Goal: Task Accomplishment & Management: Manage account settings

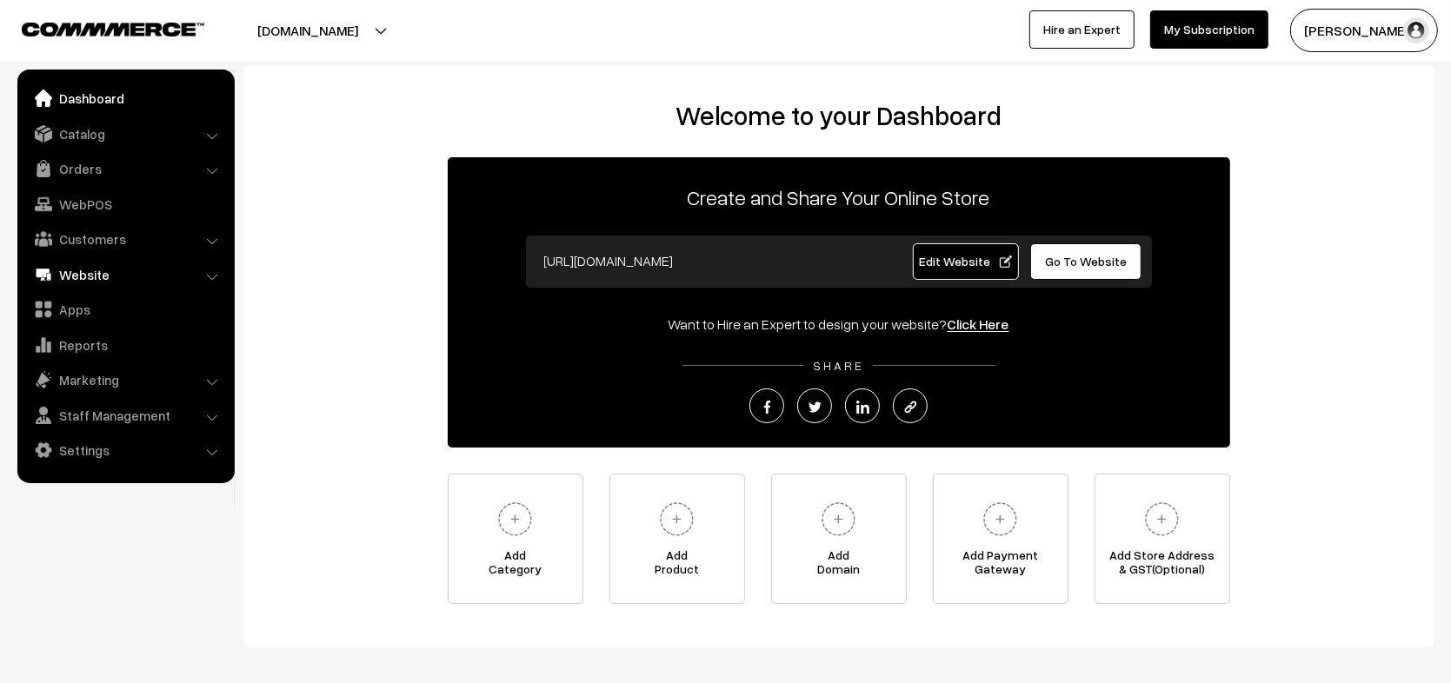
click at [70, 277] on link "Website" at bounding box center [125, 274] width 207 height 31
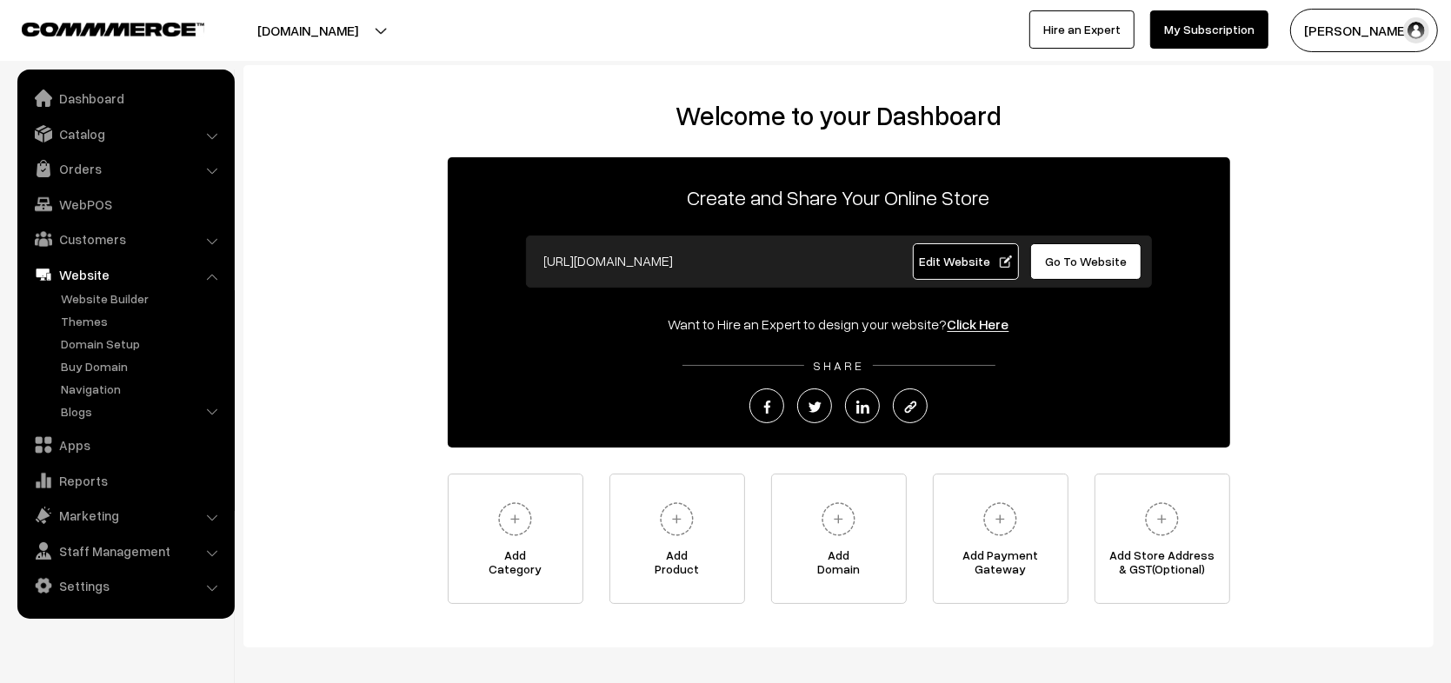
drag, startPoint x: 1346, startPoint y: 39, endPoint x: 1374, endPoint y: 70, distance: 41.2
click at [1374, 70] on body "Thank you for showing interest. Our team will call you shortly. Close knitbirds…" at bounding box center [725, 380] width 1451 height 761
click at [1396, 38] on button "Aashish Agarwa…" at bounding box center [1364, 30] width 148 height 43
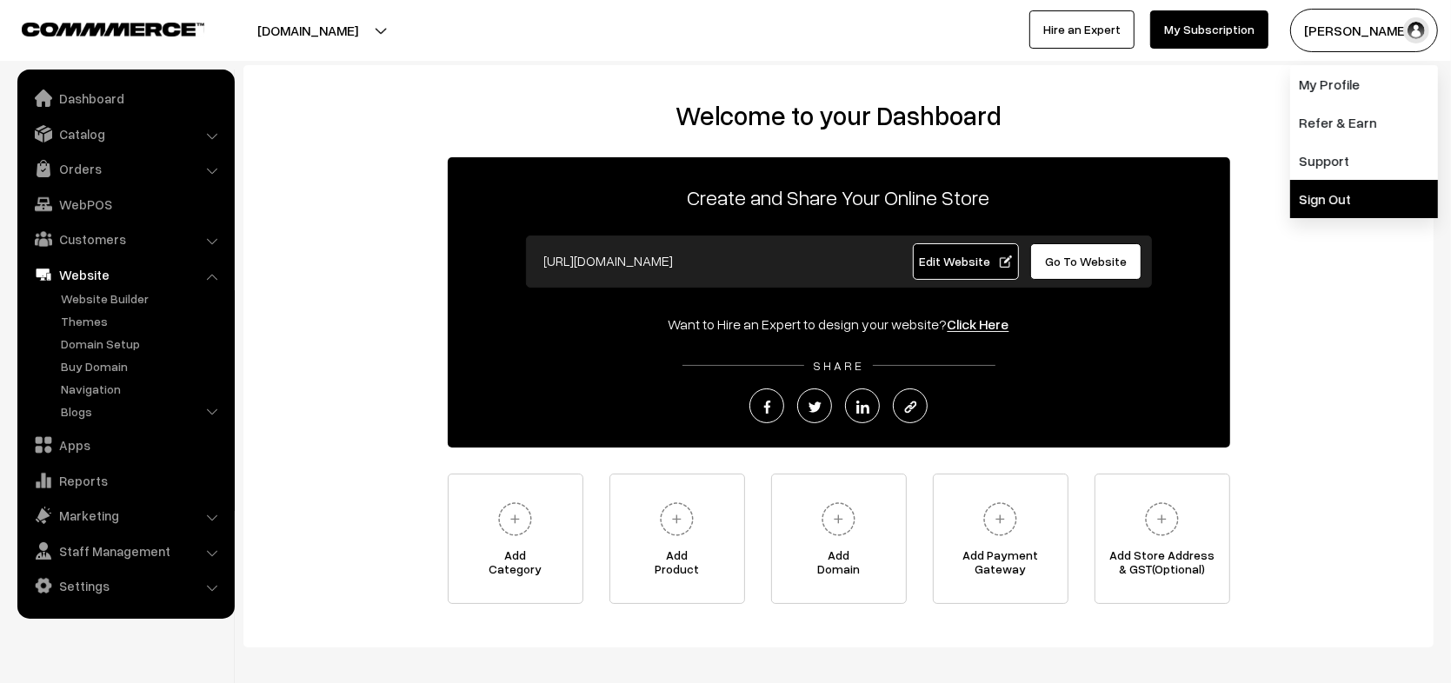
click at [1342, 203] on link "Sign Out" at bounding box center [1364, 199] width 148 height 38
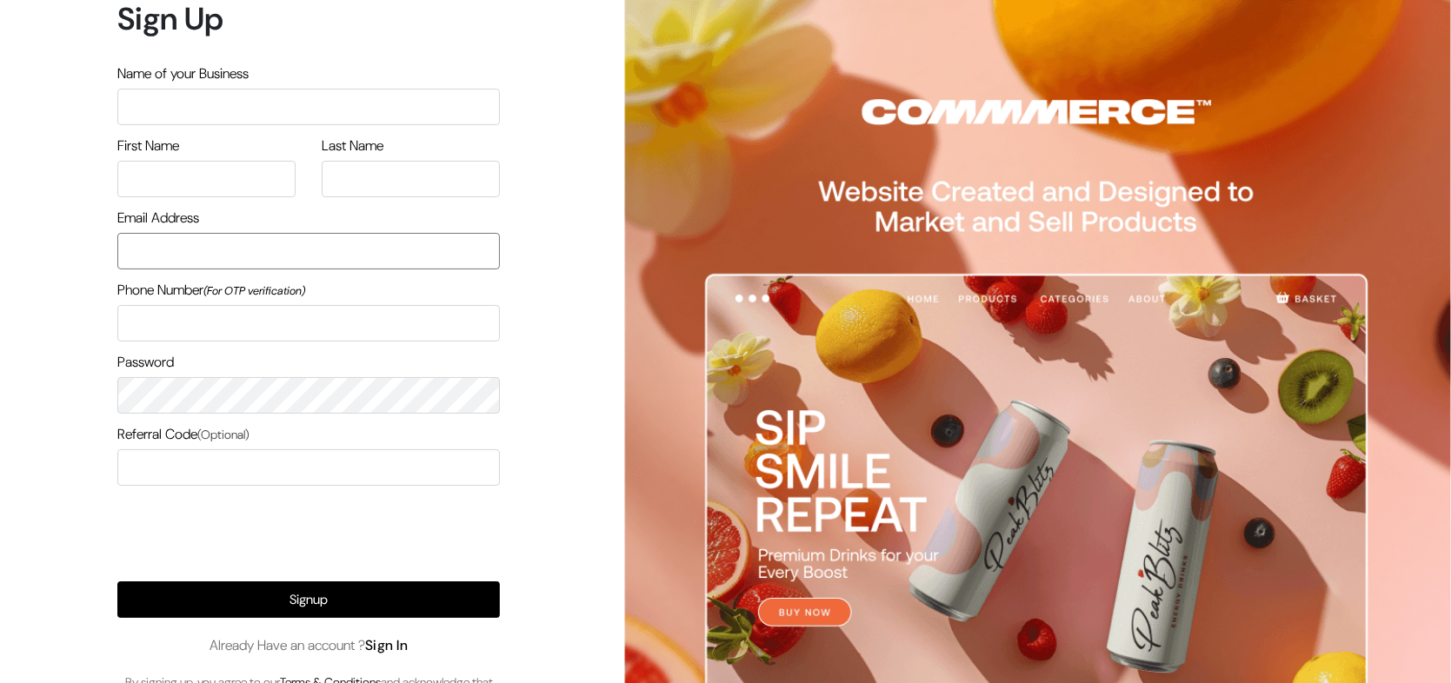
type input "nirmal@outdoinc.com"
click at [397, 643] on link "Sign In" at bounding box center [386, 645] width 43 height 18
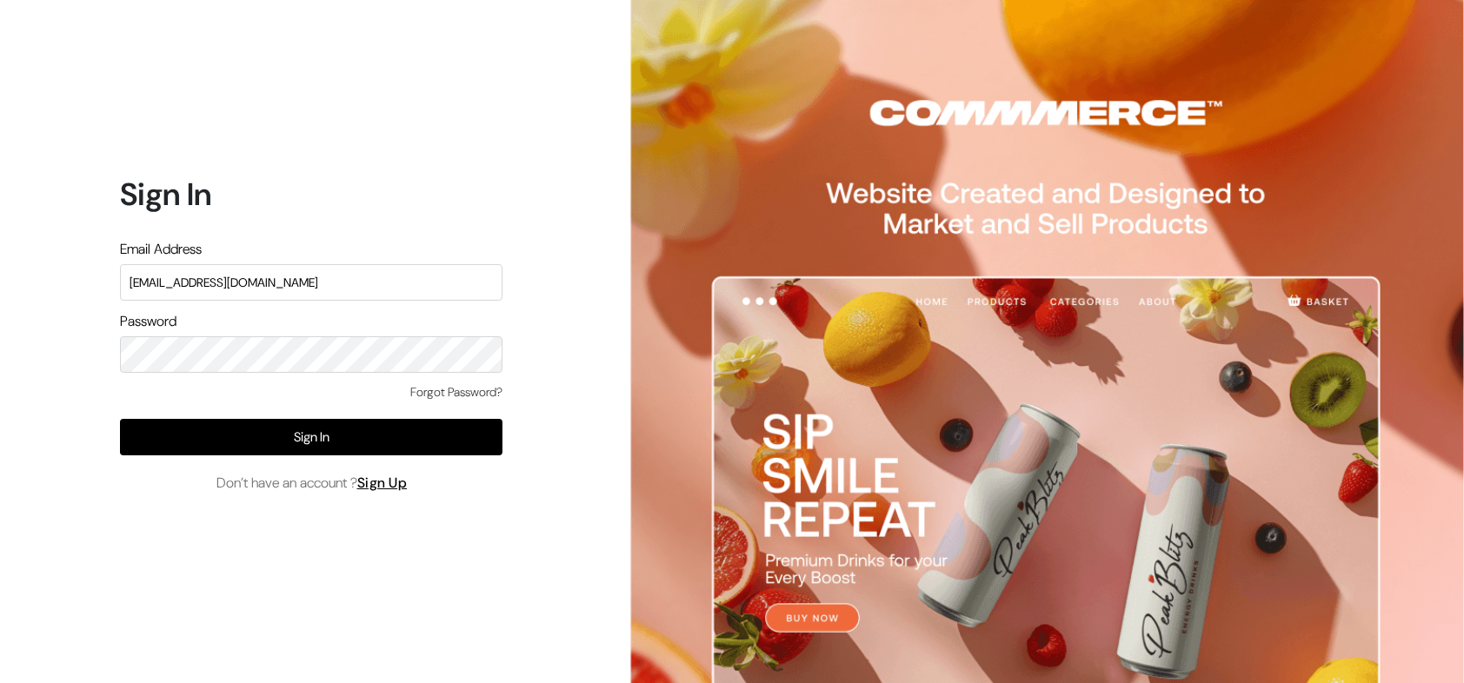
click at [271, 270] on input "nirmal@outdoinc.com" at bounding box center [311, 282] width 383 height 37
click at [0, 340] on div "Sign In Email Address nirmal@outdoinc.com Password Forgot Password? Sign In Don…" at bounding box center [305, 341] width 610 height 683
click at [294, 291] on input "nirmal@outdoinc.com" at bounding box center [311, 282] width 383 height 37
click at [373, 290] on input "arasan@outdoinc.com" at bounding box center [311, 282] width 383 height 37
type input "demo@outdocart.in"
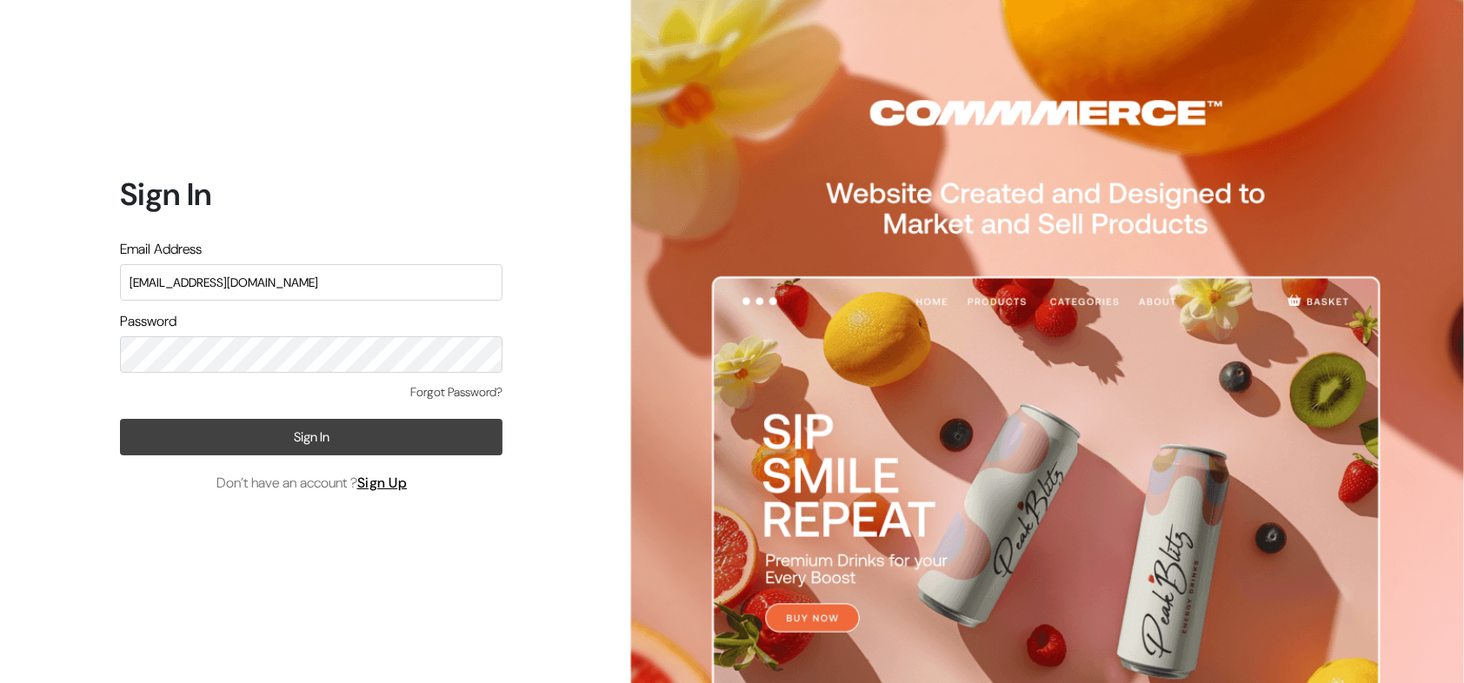
click at [373, 450] on button "Sign In" at bounding box center [311, 437] width 383 height 37
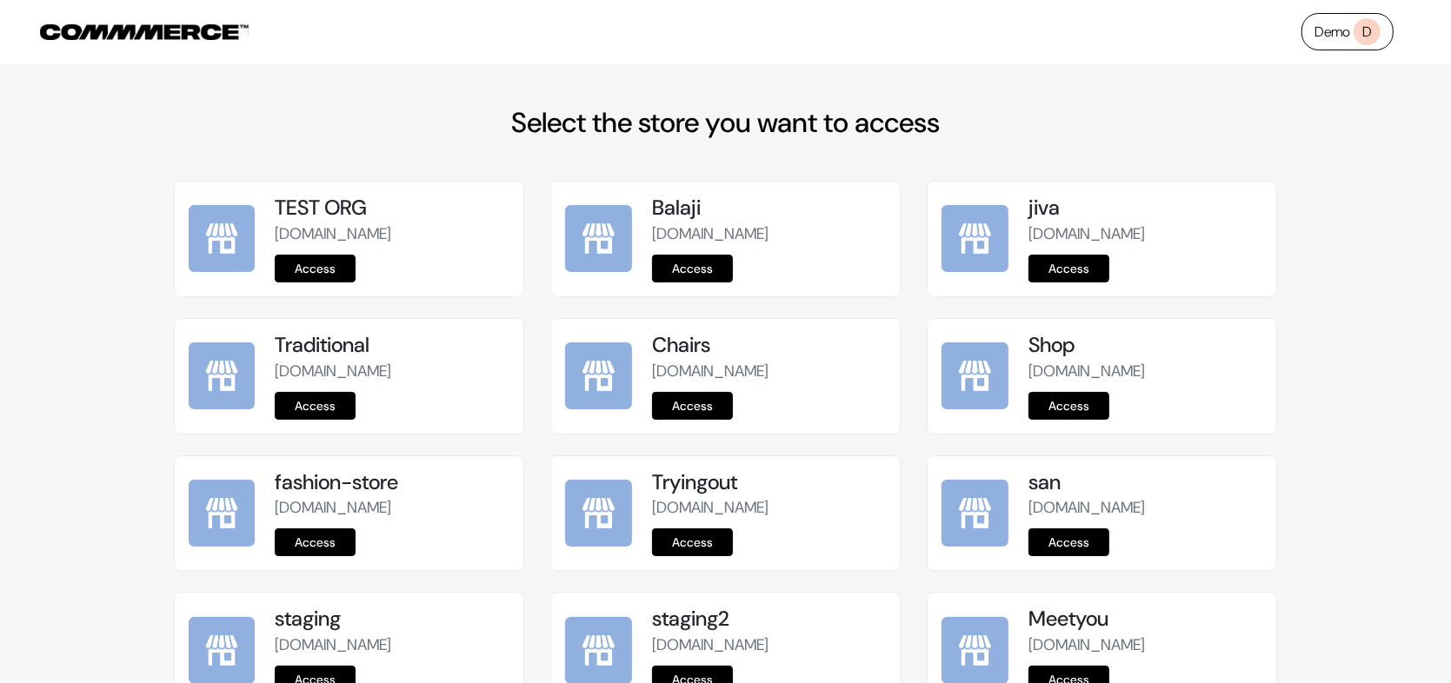
scroll to position [2135, 0]
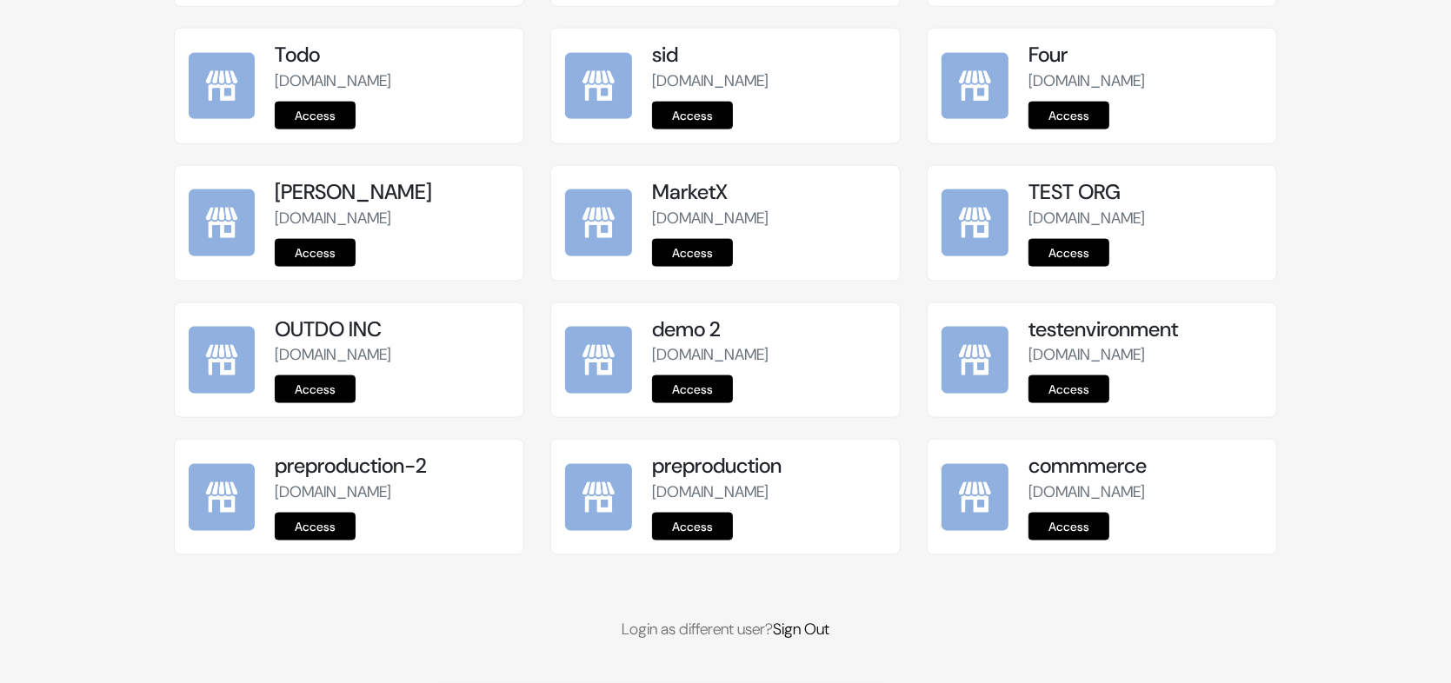
click at [686, 543] on div "preproduction preproduction.commmerce.com Access" at bounding box center [725, 497] width 349 height 115
click at [712, 530] on link "Access" at bounding box center [692, 527] width 81 height 28
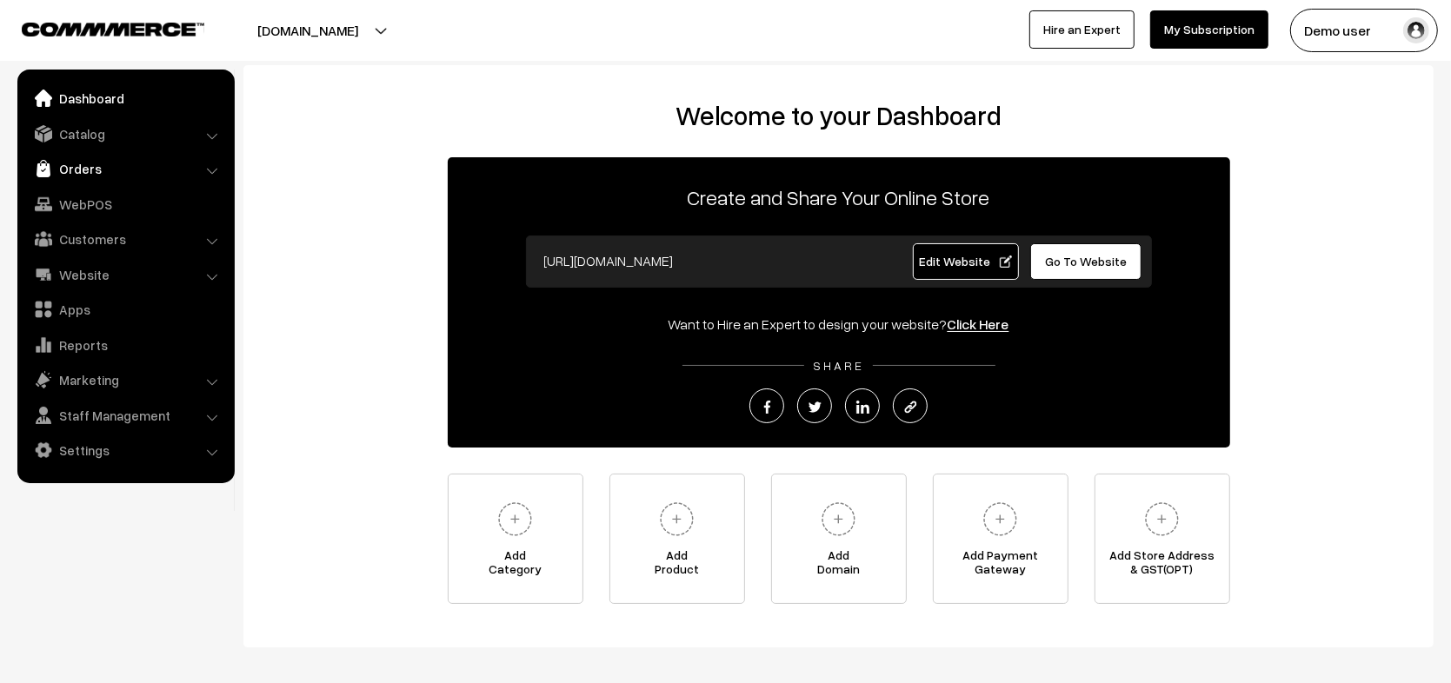
click at [150, 168] on link "Orders" at bounding box center [125, 168] width 207 height 31
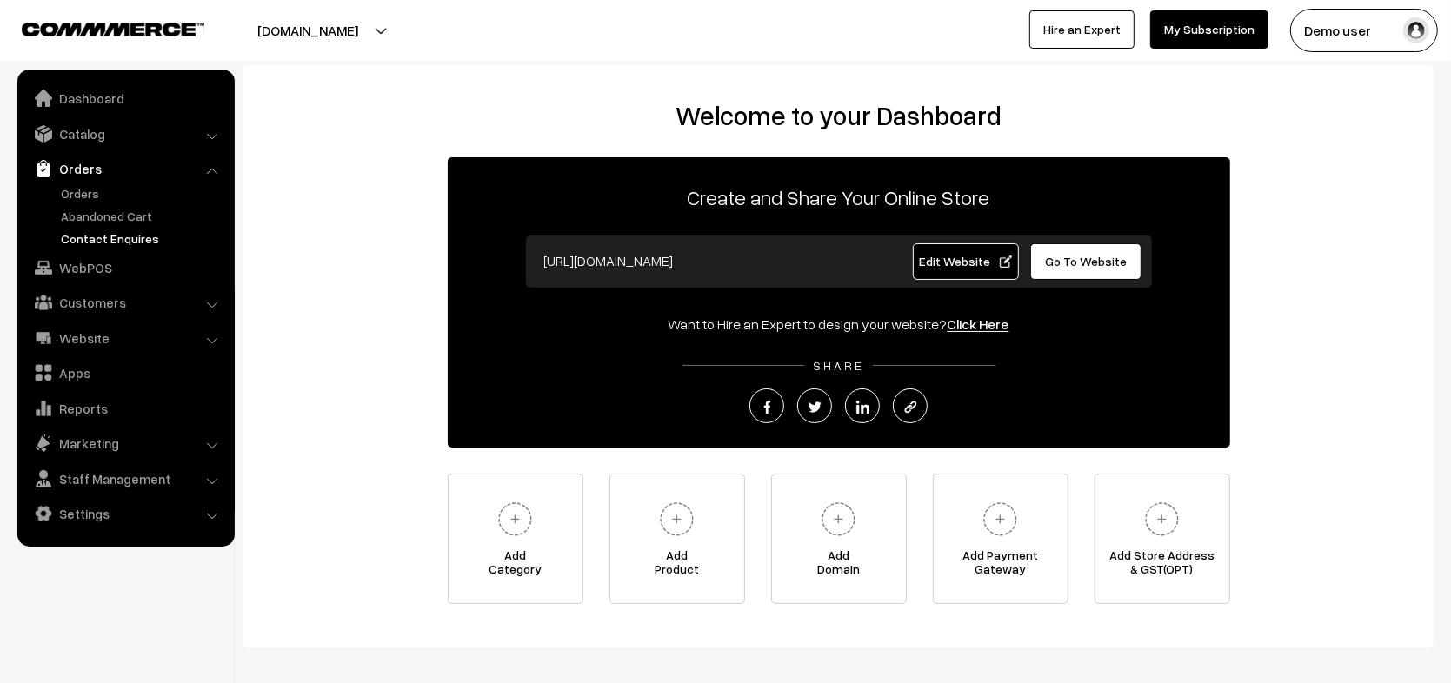
click at [123, 236] on link "Contact Enquires" at bounding box center [143, 239] width 172 height 18
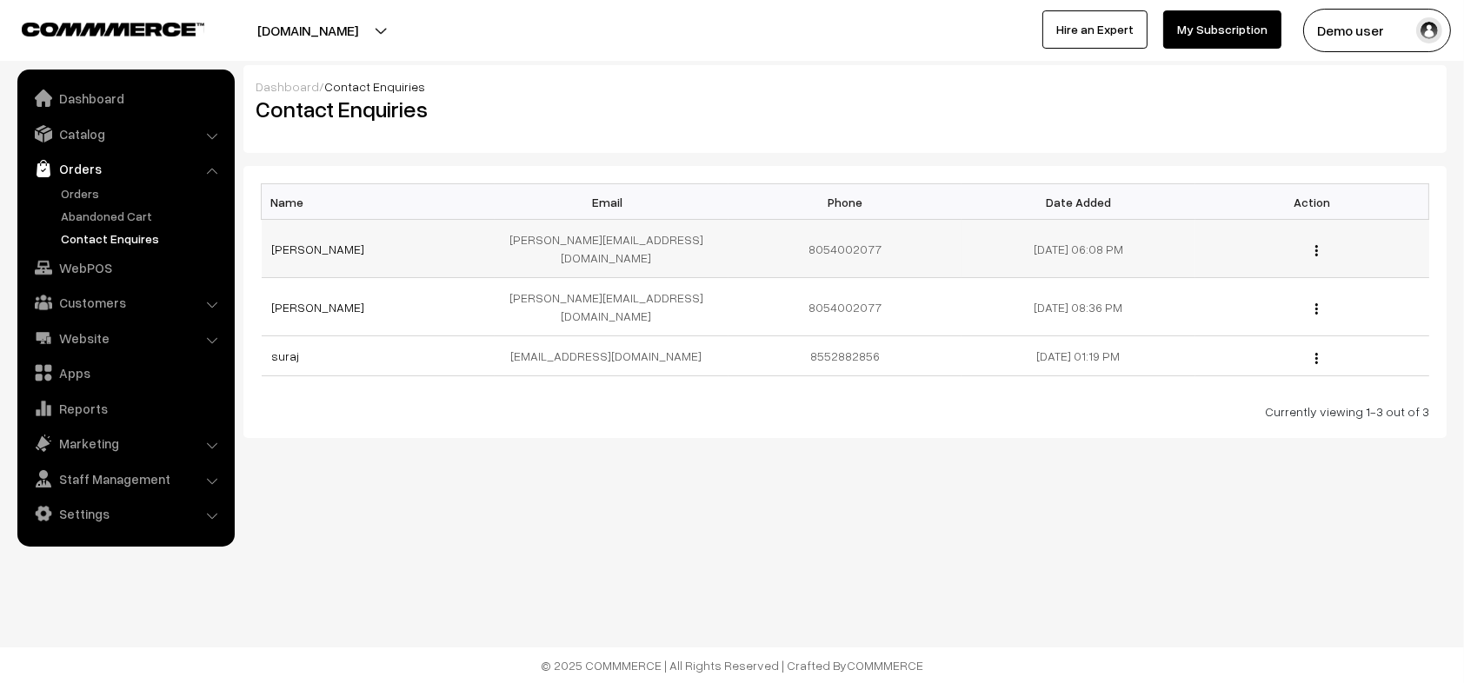
click at [384, 250] on td "[PERSON_NAME]" at bounding box center [379, 249] width 234 height 58
click at [543, 278] on td "gary_miller@dominatingkeywords.com" at bounding box center [612, 307] width 234 height 58
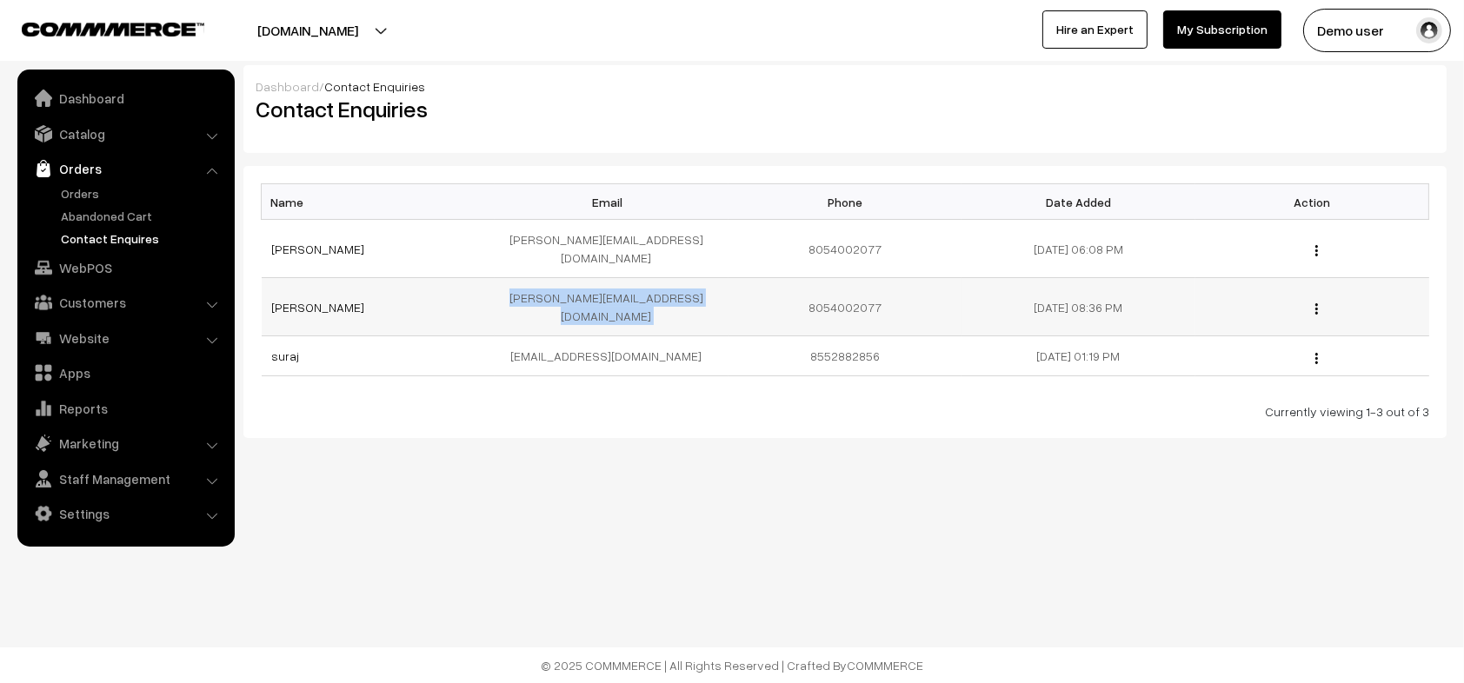
click at [543, 278] on td "gary_miller@dominatingkeywords.com" at bounding box center [612, 307] width 234 height 58
click at [655, 336] on td "surajp@Outdoinc.com" at bounding box center [612, 356] width 234 height 40
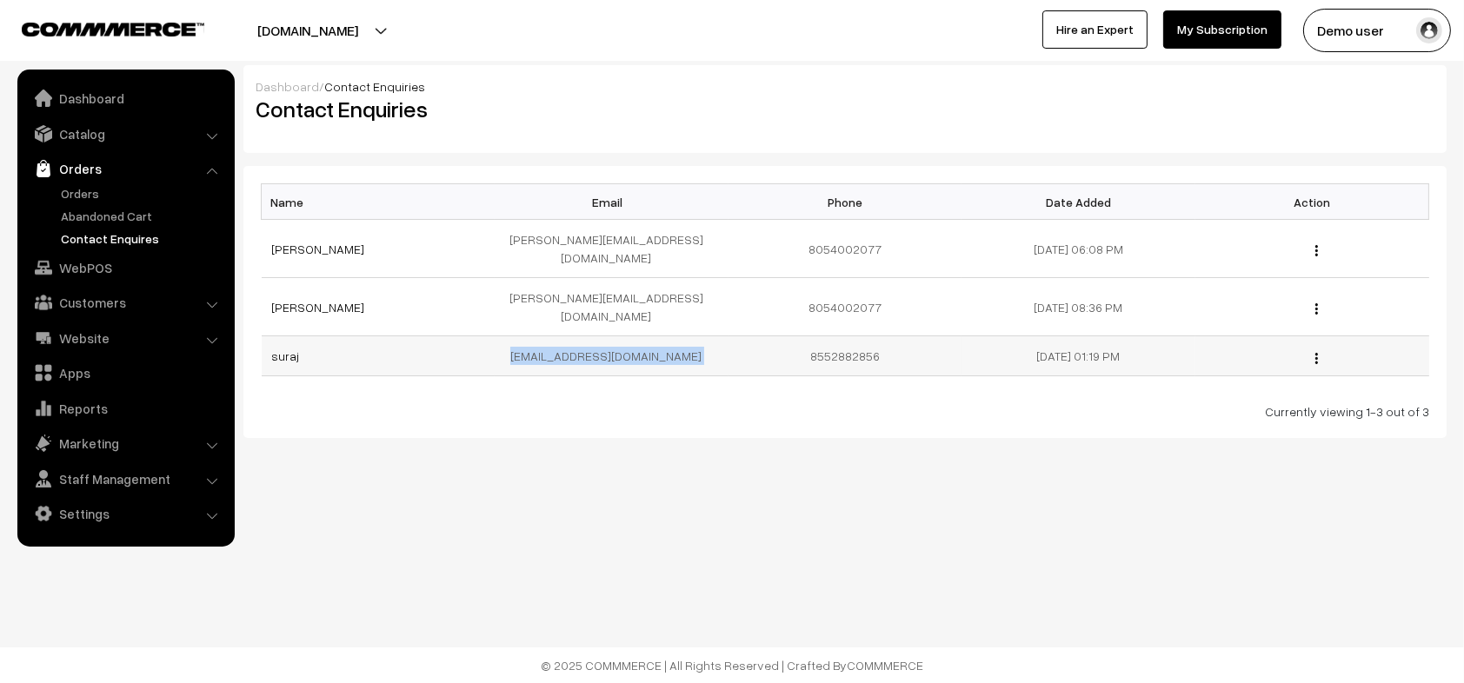
click at [655, 336] on td "surajp@Outdoinc.com" at bounding box center [612, 356] width 234 height 40
click at [723, 278] on td "gary_miller@dominatingkeywords.com" at bounding box center [612, 307] width 234 height 58
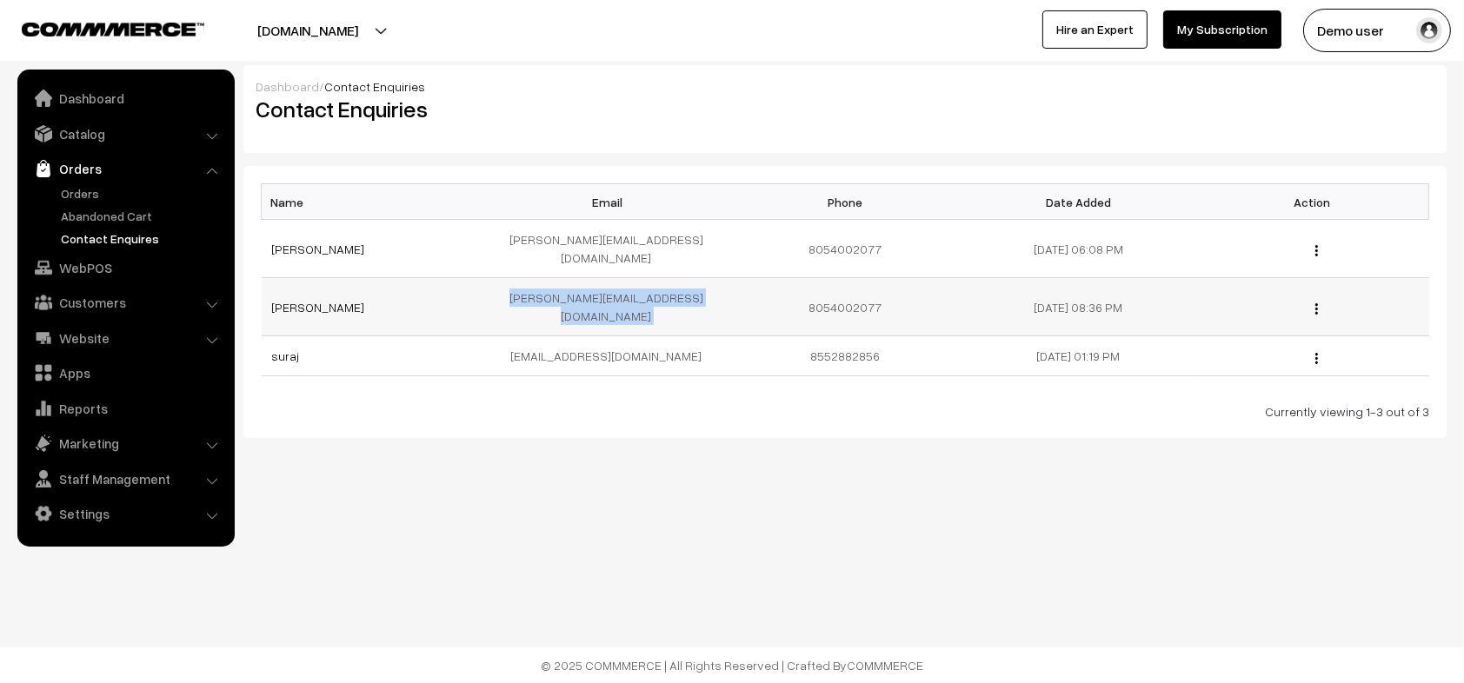
click at [723, 278] on td "gary_miller@dominatingkeywords.com" at bounding box center [612, 307] width 234 height 58
click at [729, 336] on td "8552882856" at bounding box center [846, 356] width 234 height 40
click at [367, 41] on button "[DOMAIN_NAME]" at bounding box center [308, 30] width 223 height 43
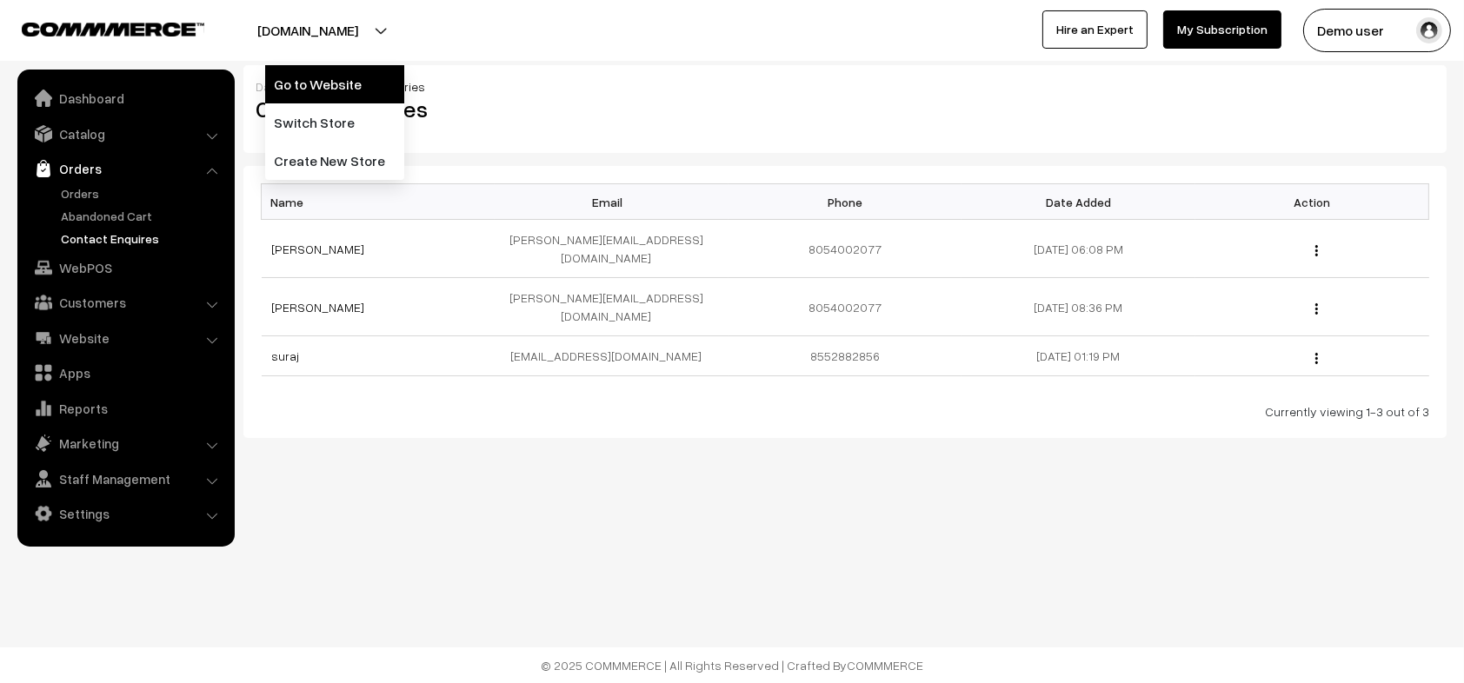
click at [357, 96] on link "Go to Website" at bounding box center [334, 84] width 139 height 38
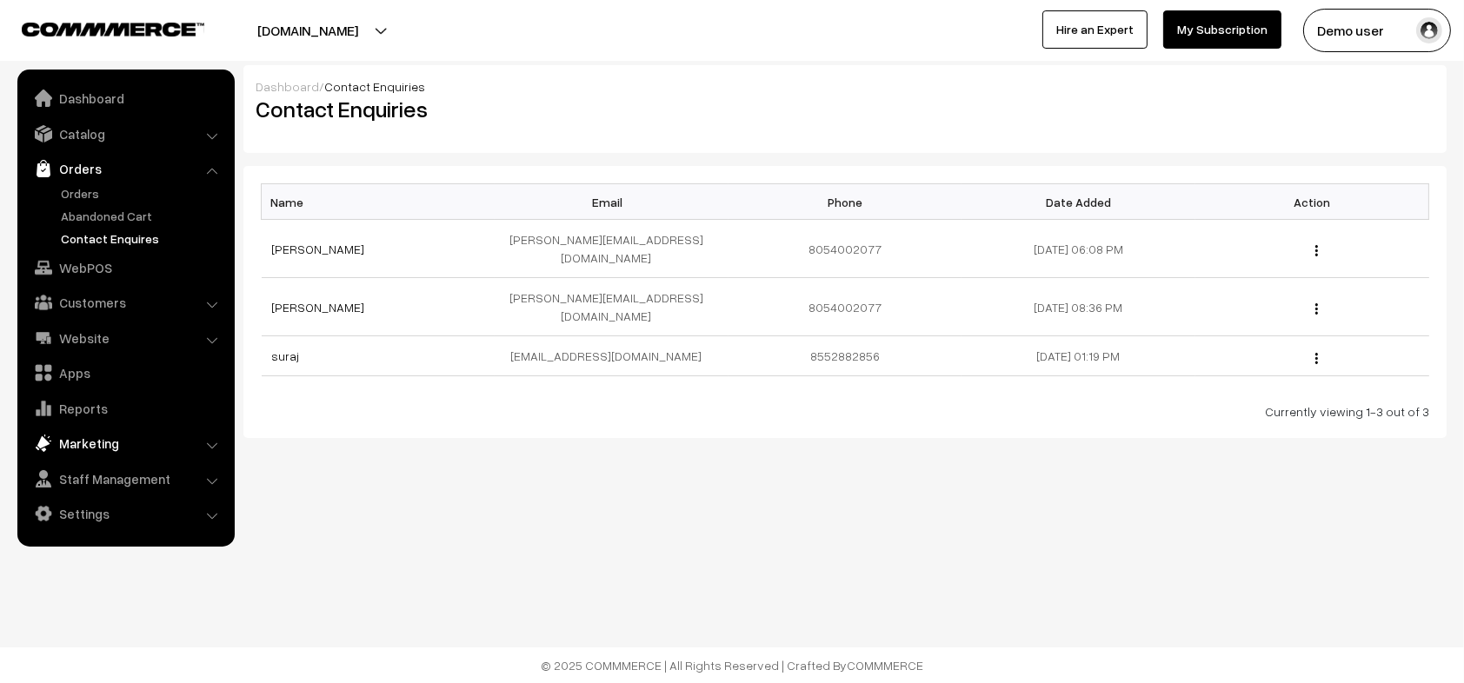
click at [144, 452] on link "Marketing" at bounding box center [125, 443] width 207 height 31
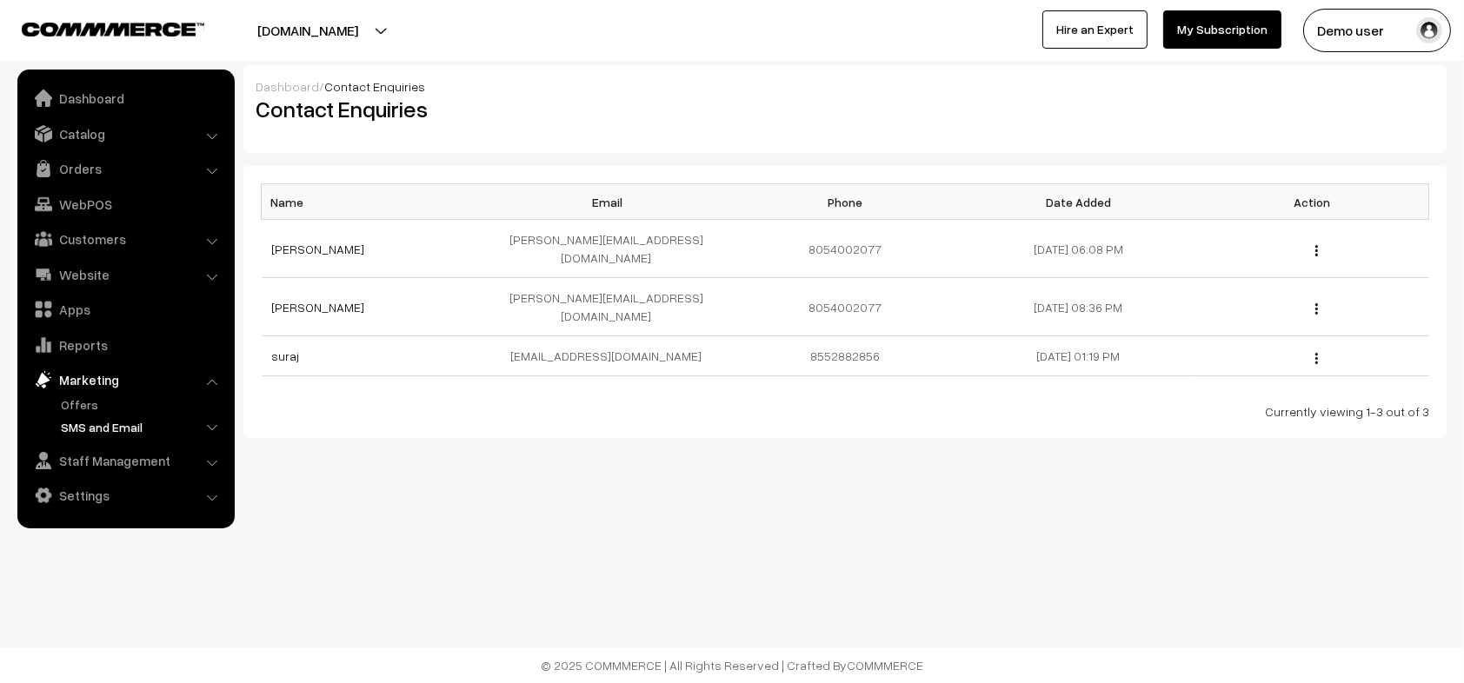
click at [154, 427] on link "SMS and Email" at bounding box center [143, 427] width 172 height 18
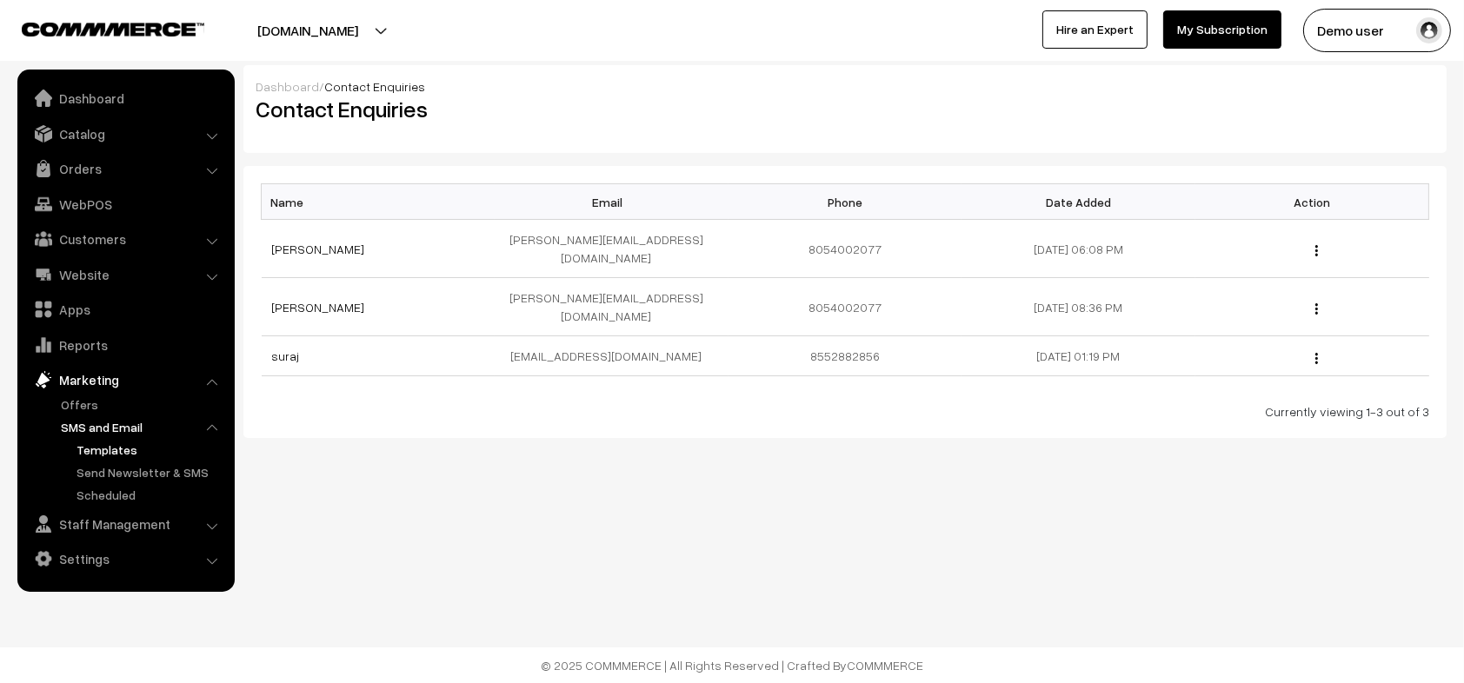
click at [123, 450] on link "Templates" at bounding box center [150, 450] width 157 height 18
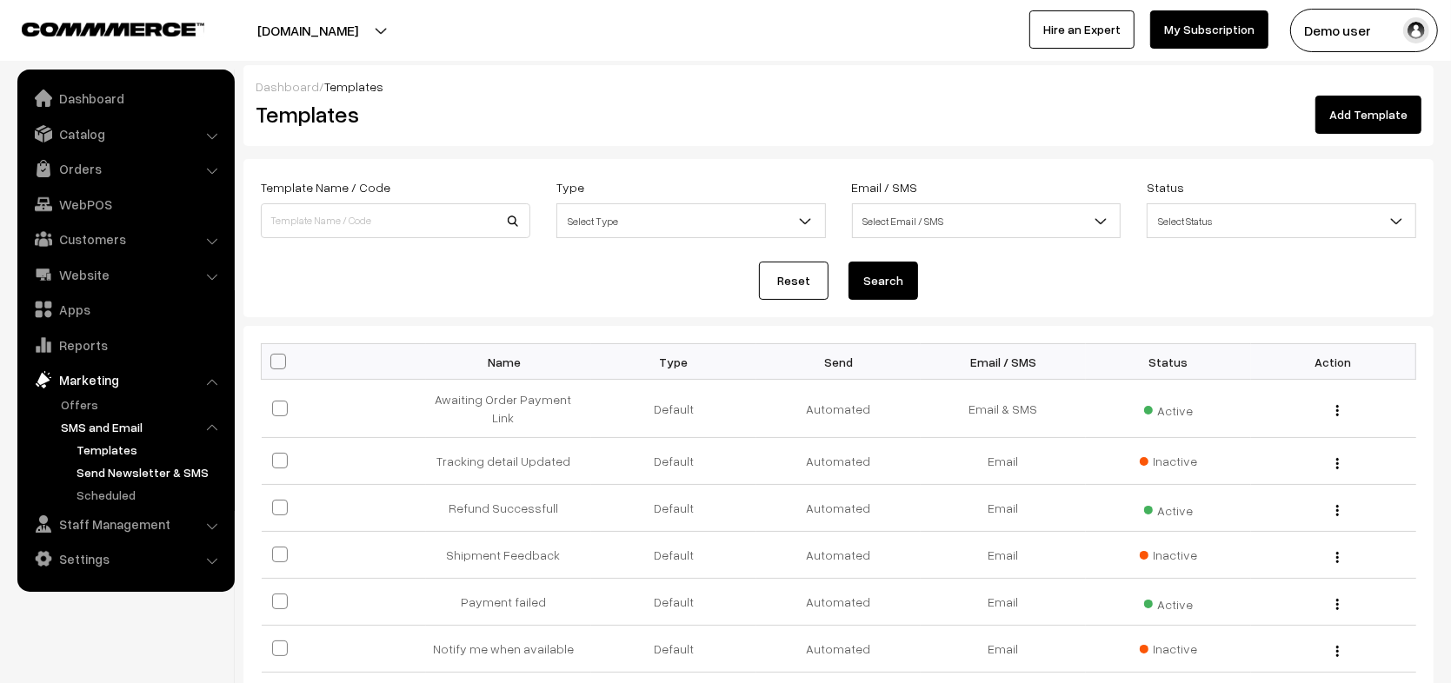
click at [144, 474] on link "Send Newsletter & SMS" at bounding box center [150, 472] width 157 height 18
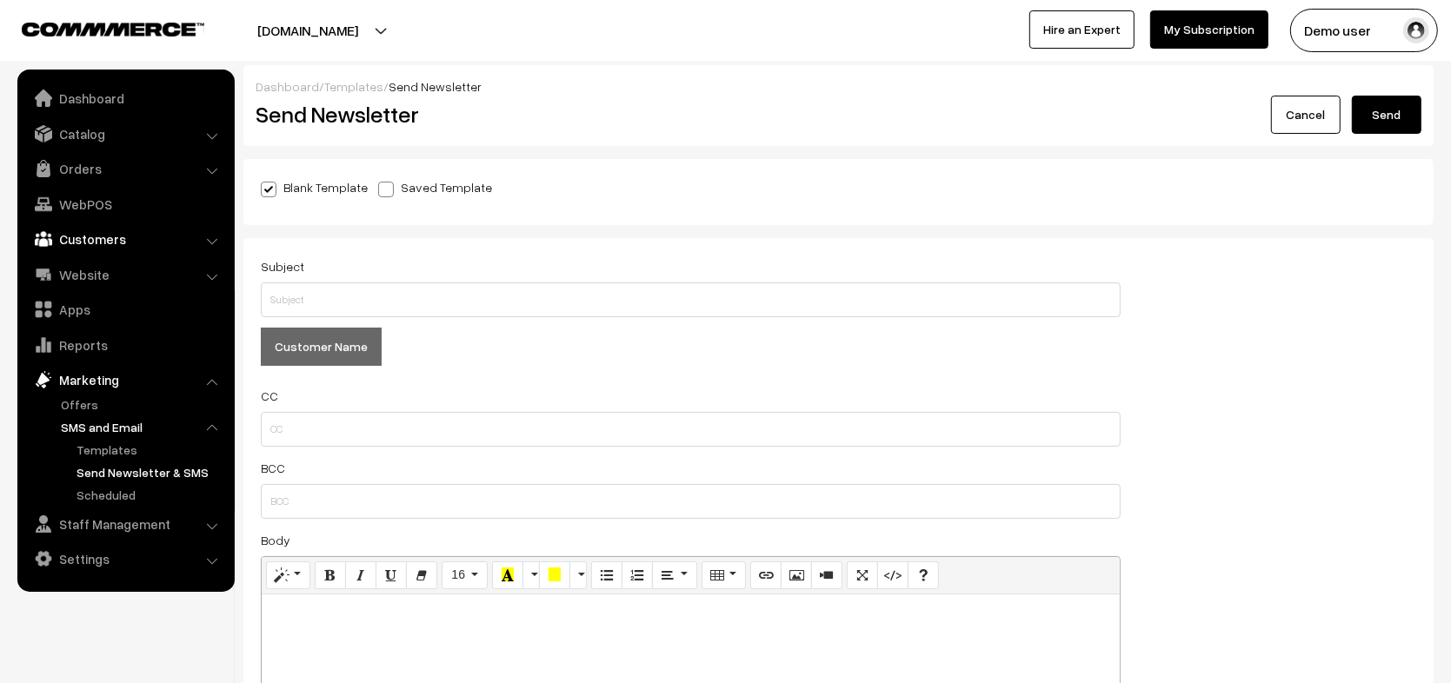
click at [126, 224] on link "Customers" at bounding box center [125, 238] width 207 height 31
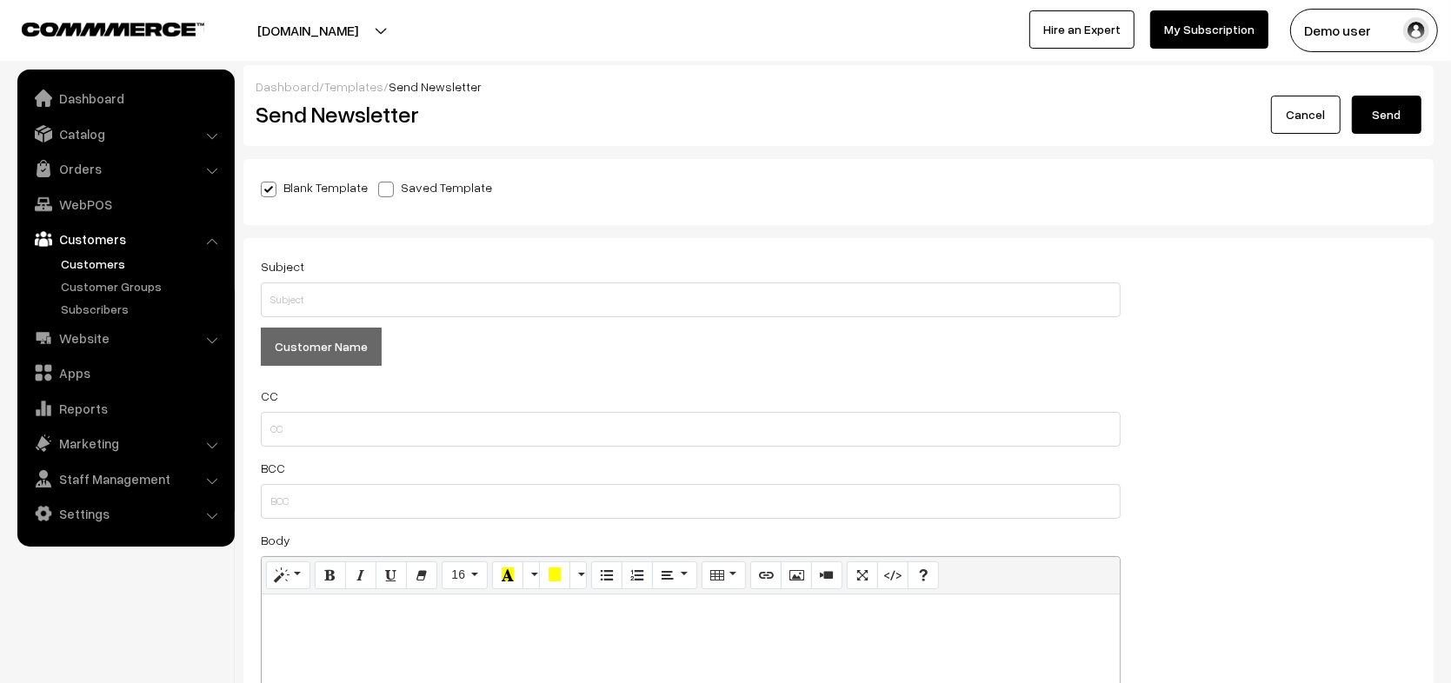
click at [87, 270] on link "Customers" at bounding box center [143, 264] width 172 height 18
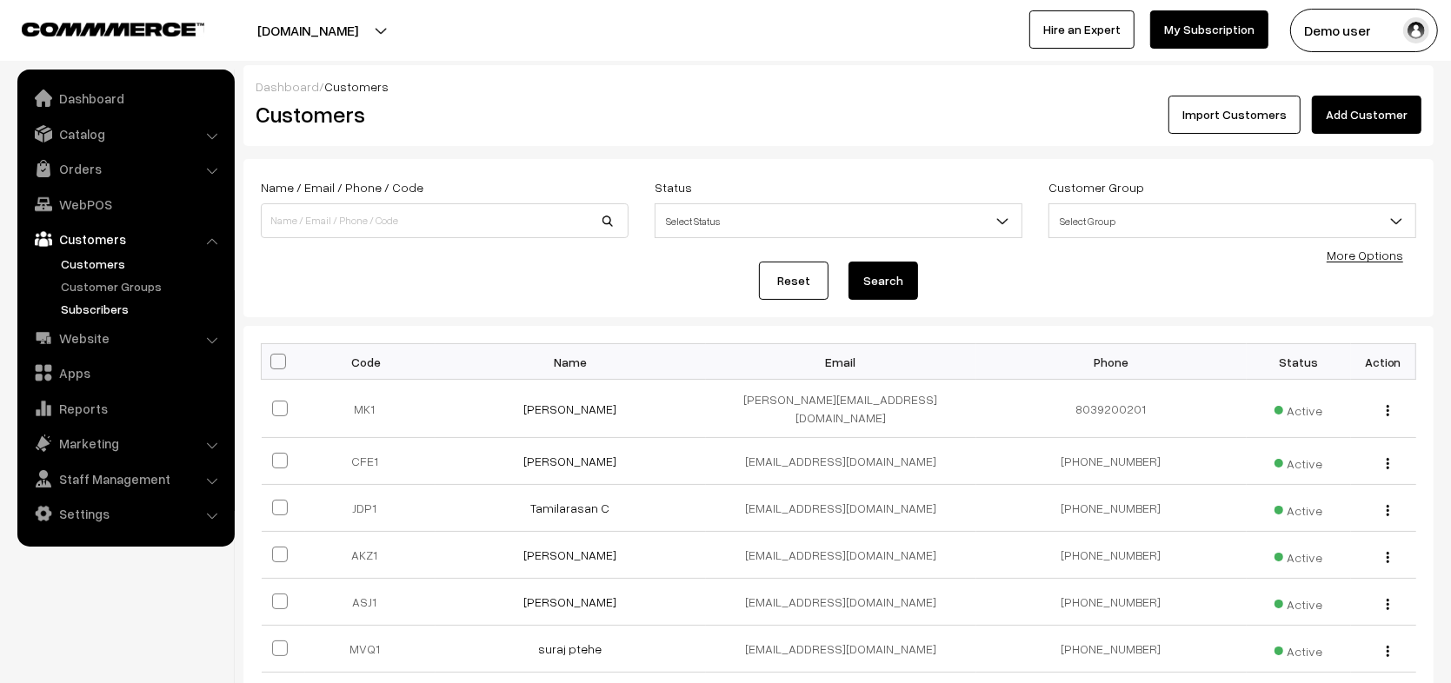
click at [114, 310] on link "Subscribers" at bounding box center [143, 309] width 172 height 18
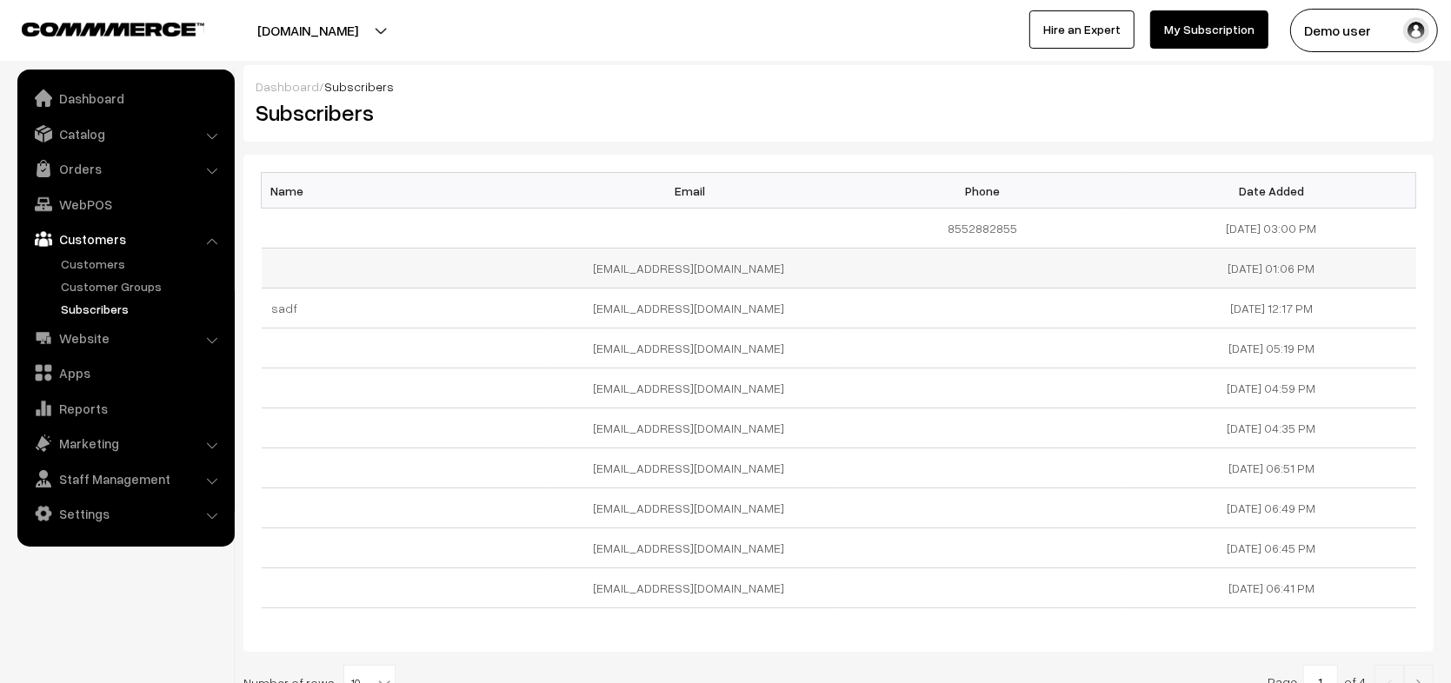
click at [811, 250] on td "[EMAIL_ADDRESS][DOMAIN_NAME]" at bounding box center [694, 269] width 289 height 40
click at [798, 285] on td "[EMAIL_ADDRESS][DOMAIN_NAME]" at bounding box center [694, 269] width 289 height 40
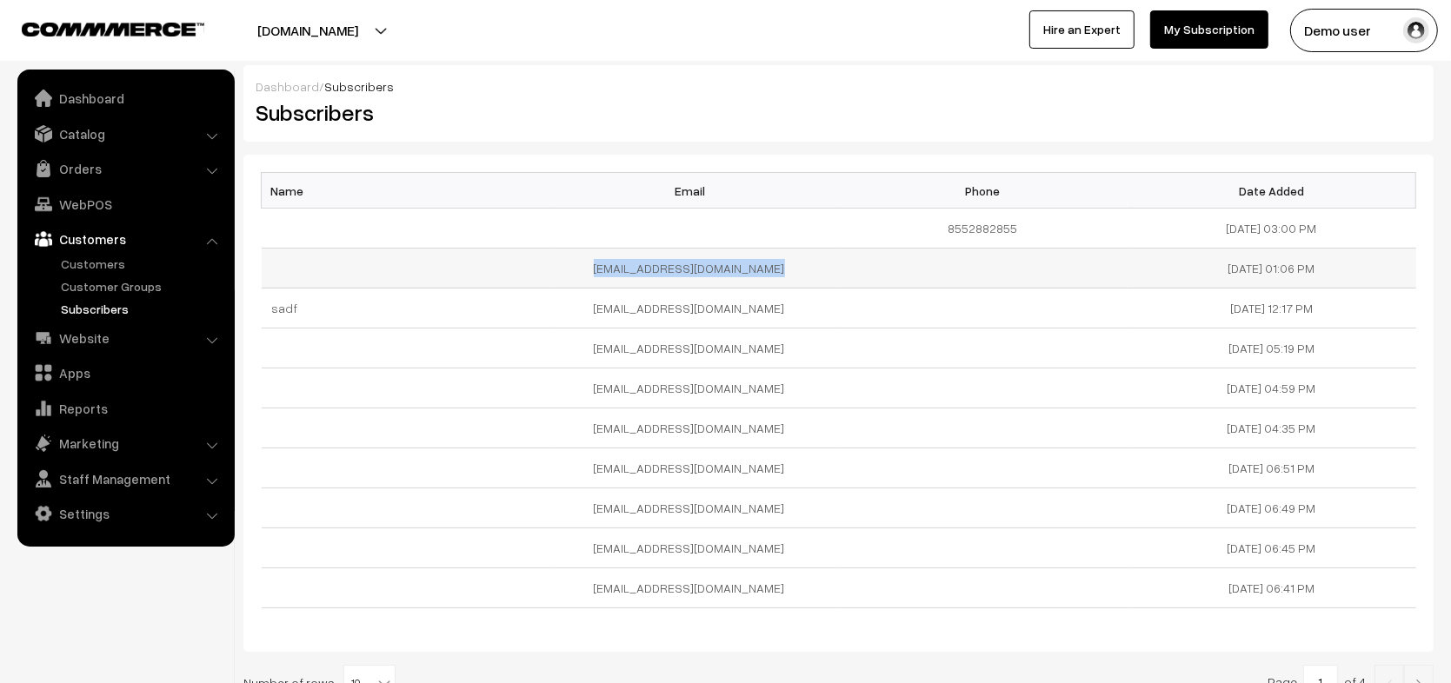
click at [798, 285] on td "[EMAIL_ADDRESS][DOMAIN_NAME]" at bounding box center [694, 269] width 289 height 40
click at [771, 330] on td "[EMAIL_ADDRESS][DOMAIN_NAME]" at bounding box center [694, 349] width 289 height 40
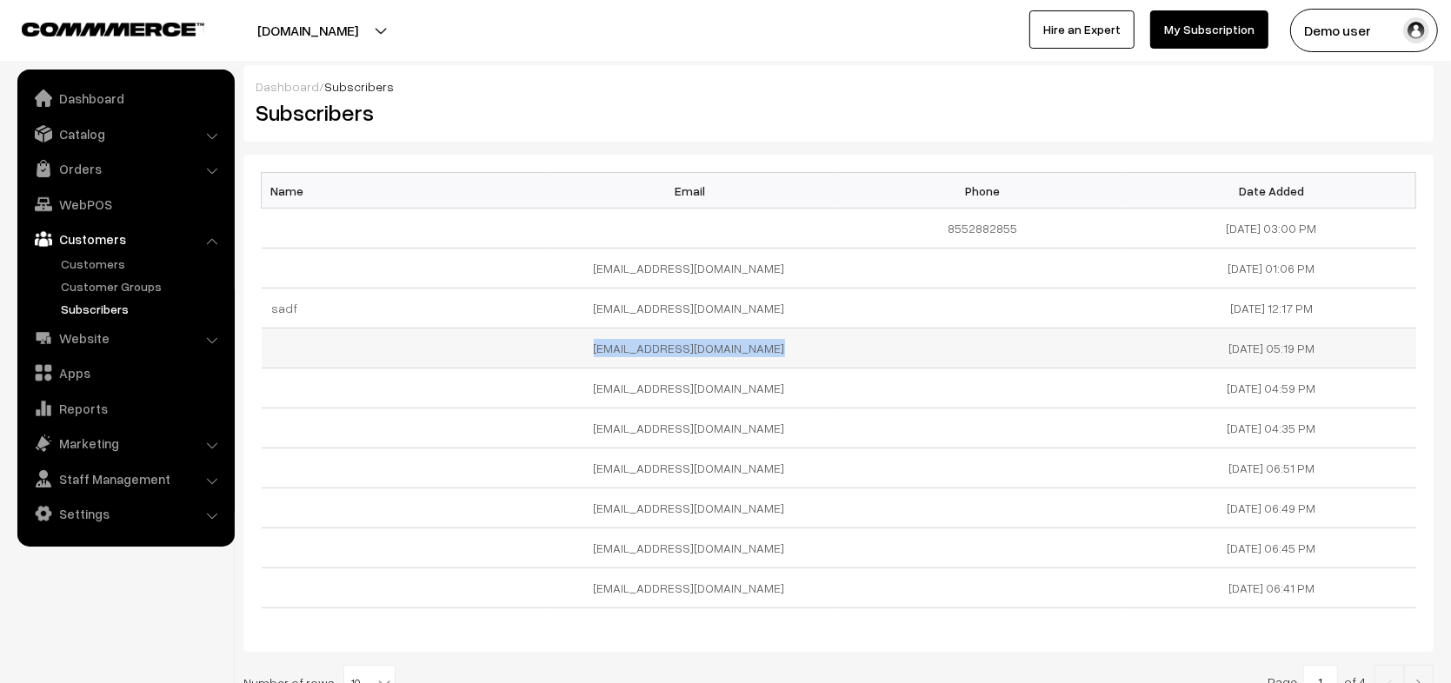
click at [771, 330] on td "[EMAIL_ADDRESS][DOMAIN_NAME]" at bounding box center [694, 349] width 289 height 40
click at [775, 383] on td "[EMAIL_ADDRESS][DOMAIN_NAME]" at bounding box center [694, 389] width 289 height 40
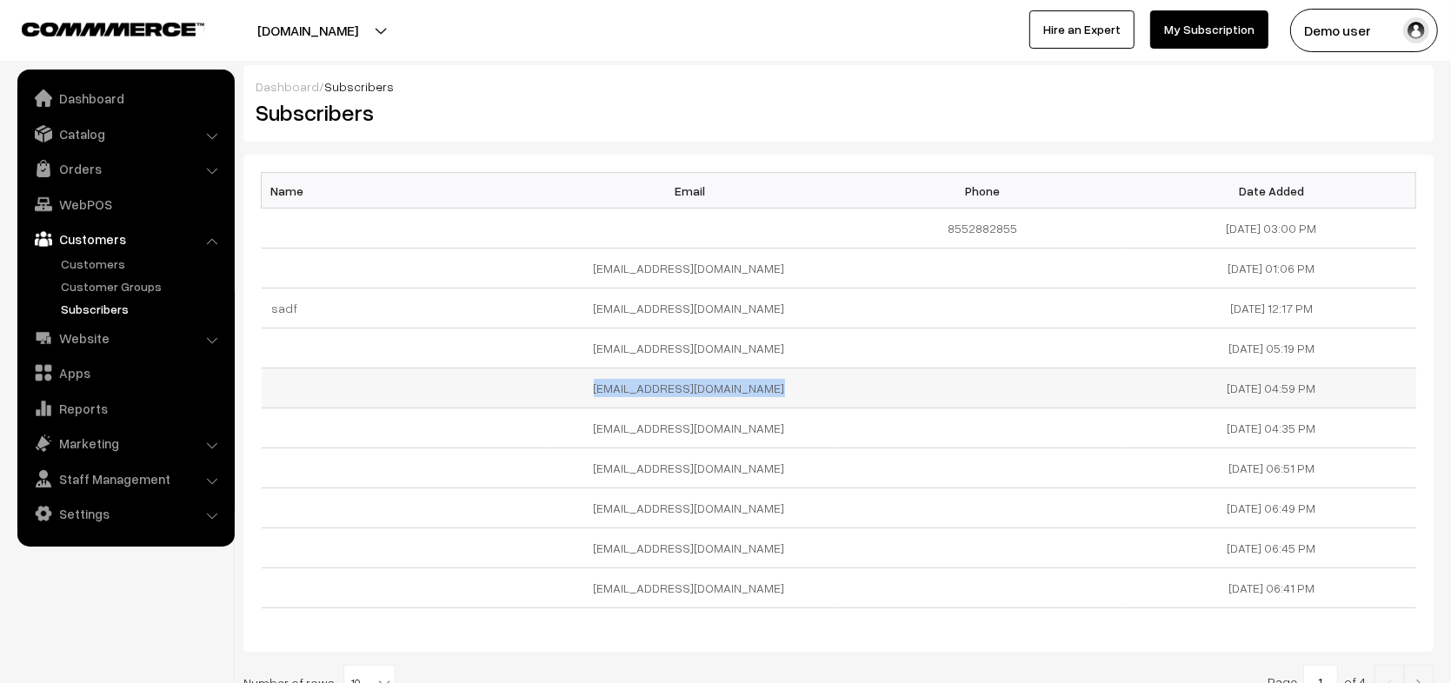
click at [775, 383] on td "[EMAIL_ADDRESS][DOMAIN_NAME]" at bounding box center [694, 389] width 289 height 40
click at [759, 428] on td "surajpO@utdoinc.com" at bounding box center [694, 429] width 289 height 40
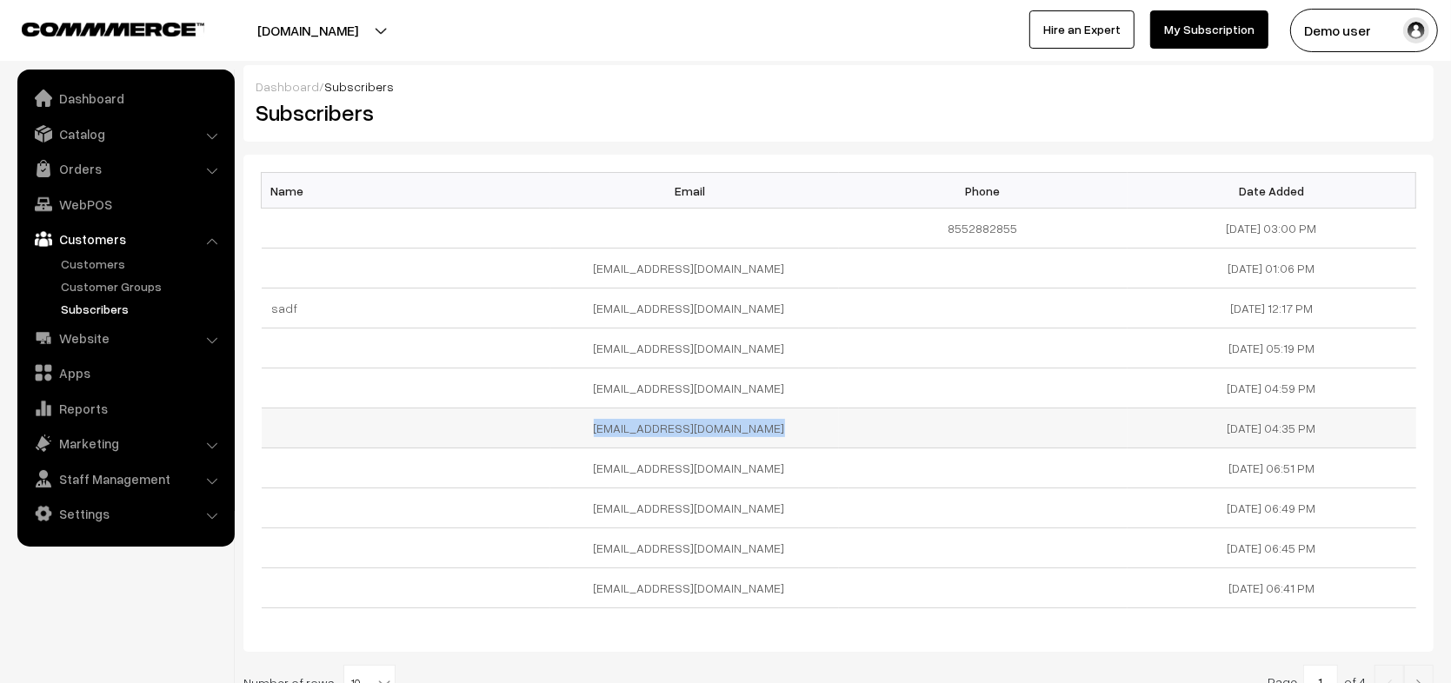
click at [759, 428] on td "surajpO@utdoinc.com" at bounding box center [694, 429] width 289 height 40
click at [760, 474] on td "surajpethe131311@gmail.com" at bounding box center [694, 469] width 289 height 40
click at [756, 533] on td "surajpethe131@gmail.com" at bounding box center [694, 549] width 289 height 40
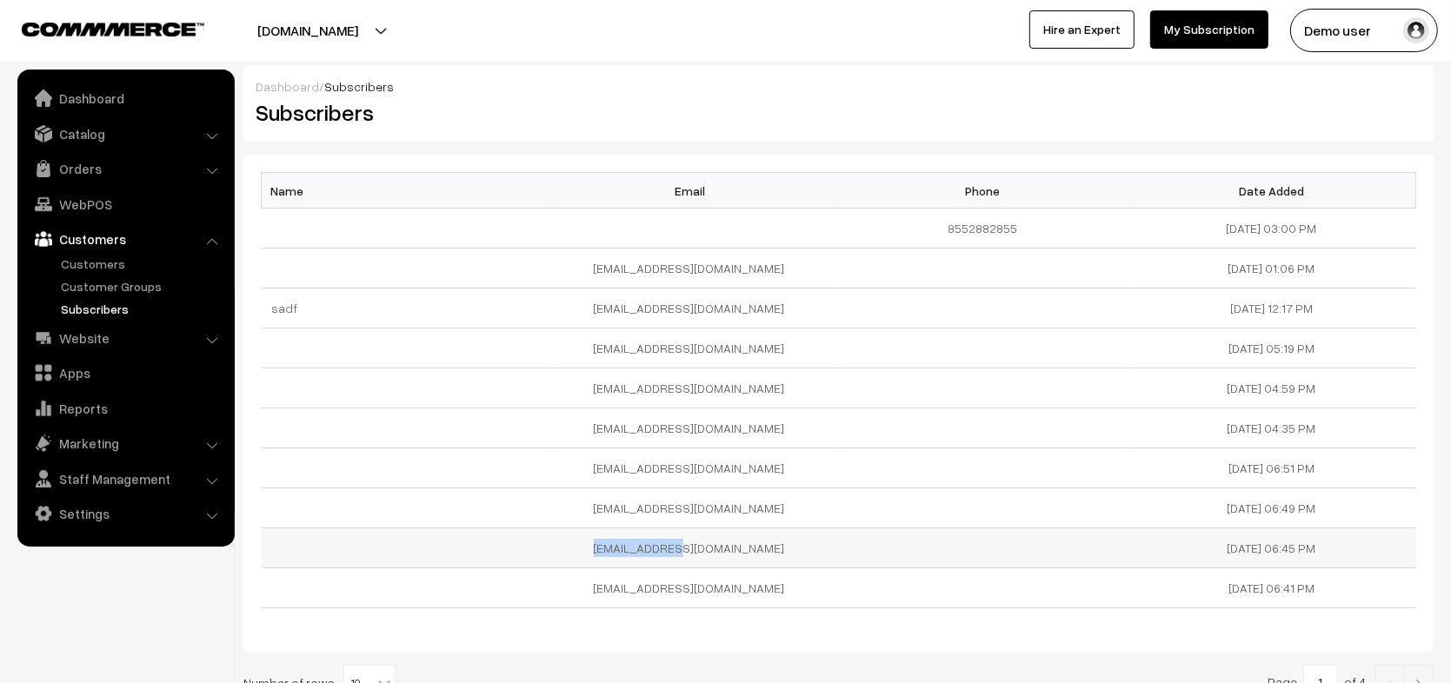
click at [756, 533] on td "surajpethe131@gmail.com" at bounding box center [694, 549] width 289 height 40
click at [783, 603] on td "surajpethe13@gmail.com" at bounding box center [694, 589] width 289 height 40
click at [929, 243] on td "8552882855" at bounding box center [983, 229] width 289 height 40
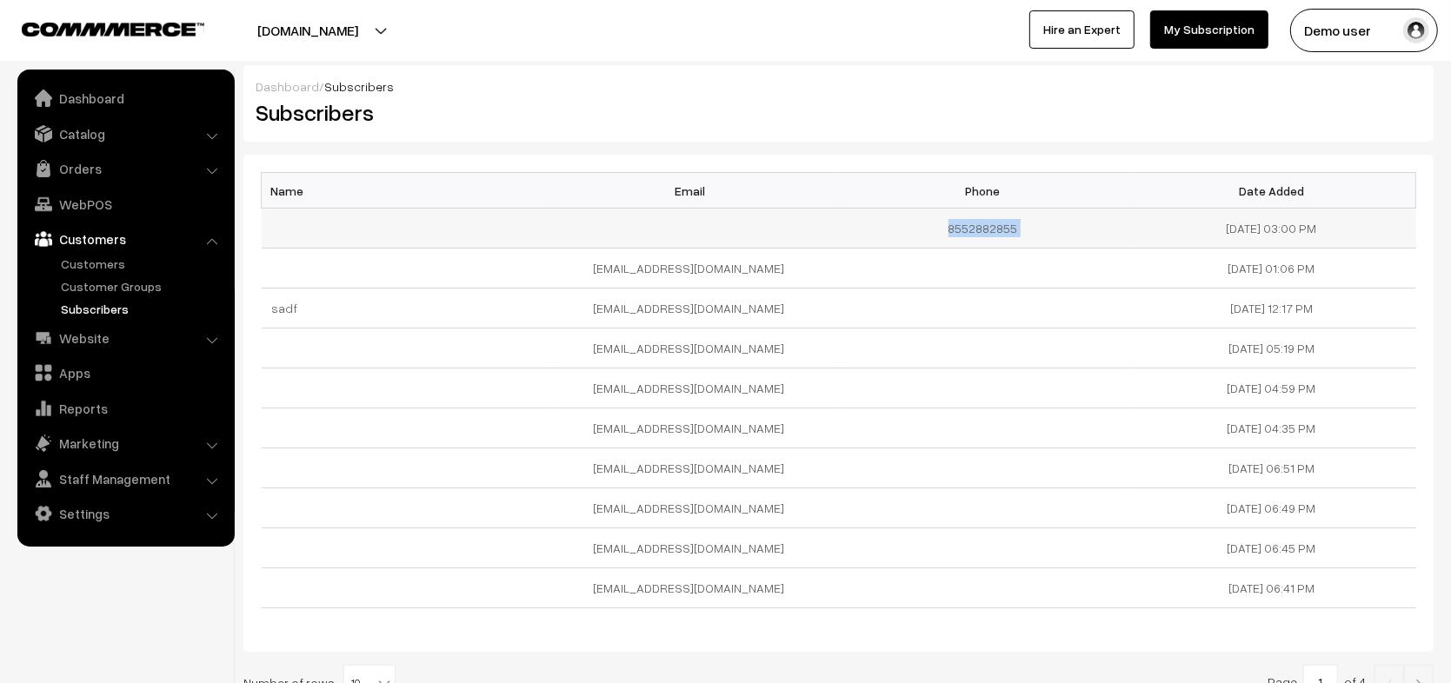
click at [929, 243] on td "8552882855" at bounding box center [983, 229] width 289 height 40
click at [946, 341] on td at bounding box center [983, 349] width 289 height 40
click at [91, 258] on link "Customers" at bounding box center [143, 264] width 172 height 18
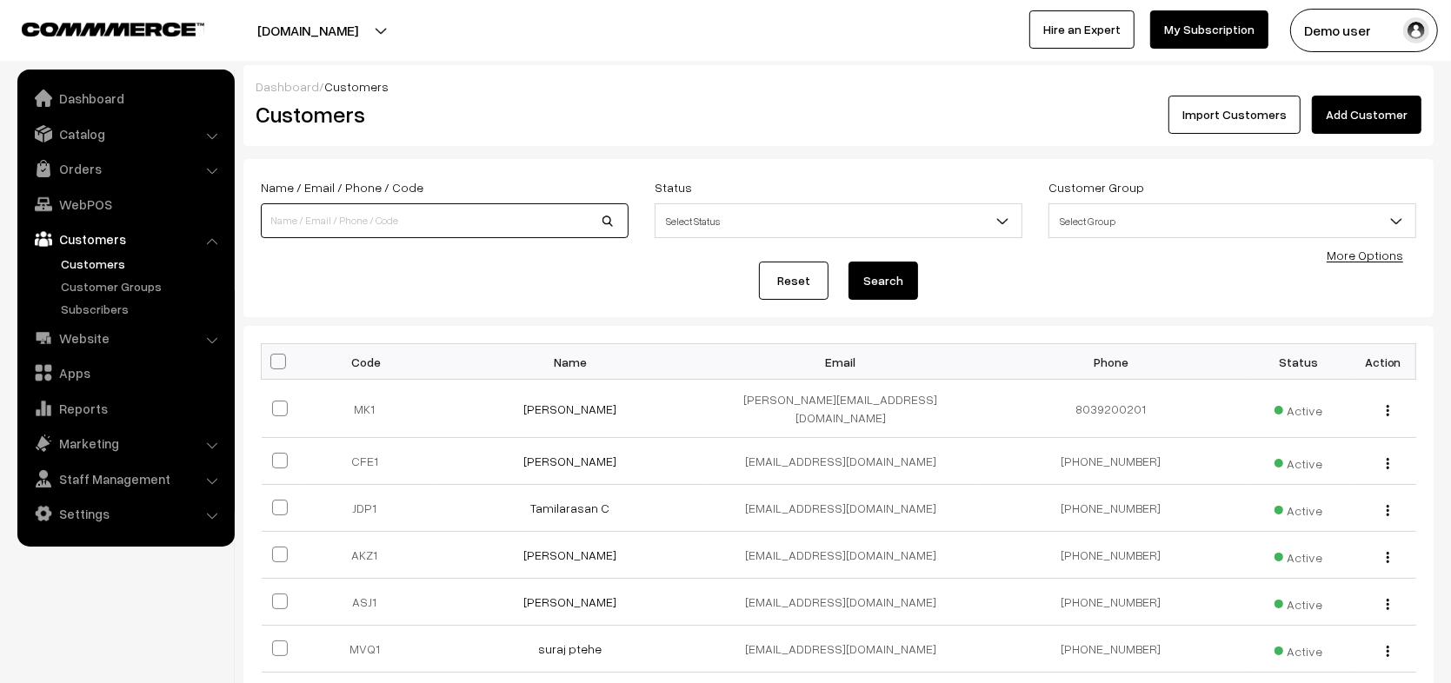
click at [486, 209] on input at bounding box center [445, 220] width 368 height 35
type input "arasantesting@gmail.com"
click at [849, 262] on button "Search" at bounding box center [884, 281] width 70 height 38
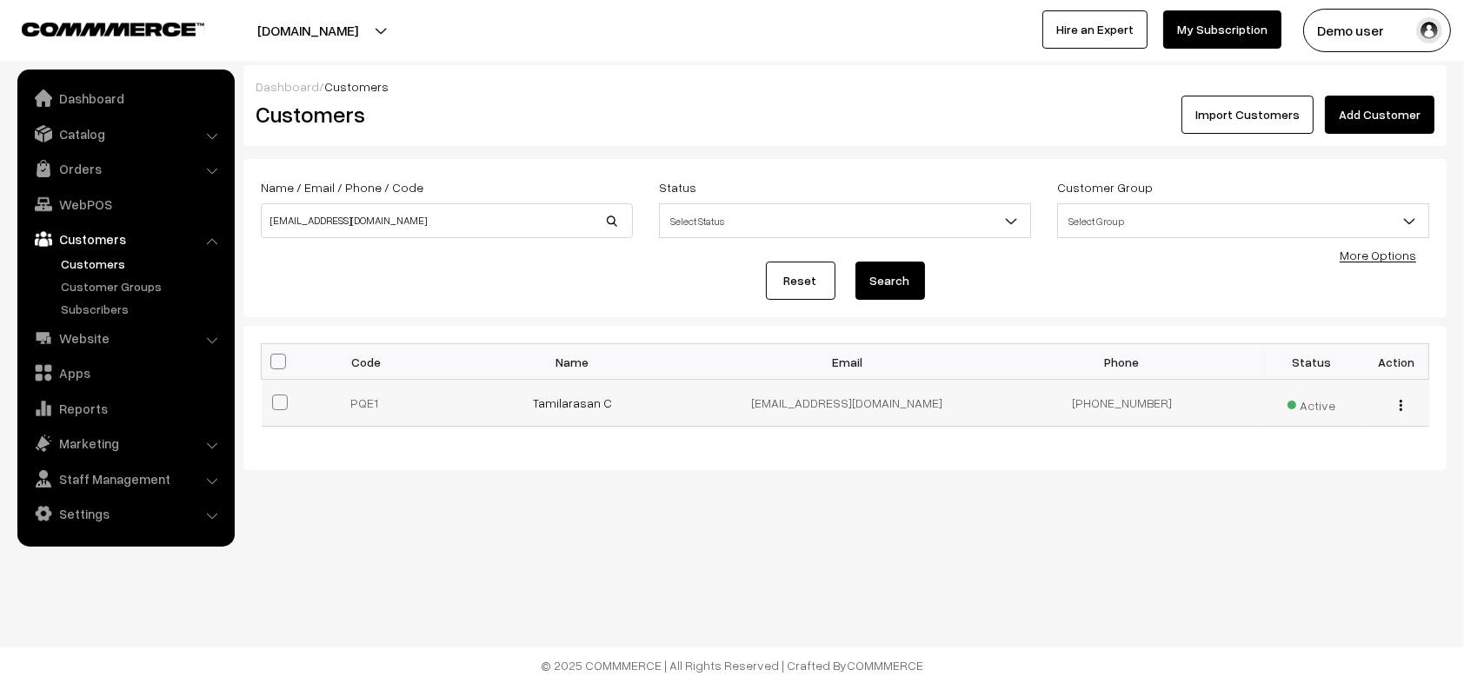
click at [1401, 403] on img "button" at bounding box center [1401, 405] width 3 height 11
click at [1282, 502] on link "Delete" at bounding box center [1323, 506] width 148 height 38
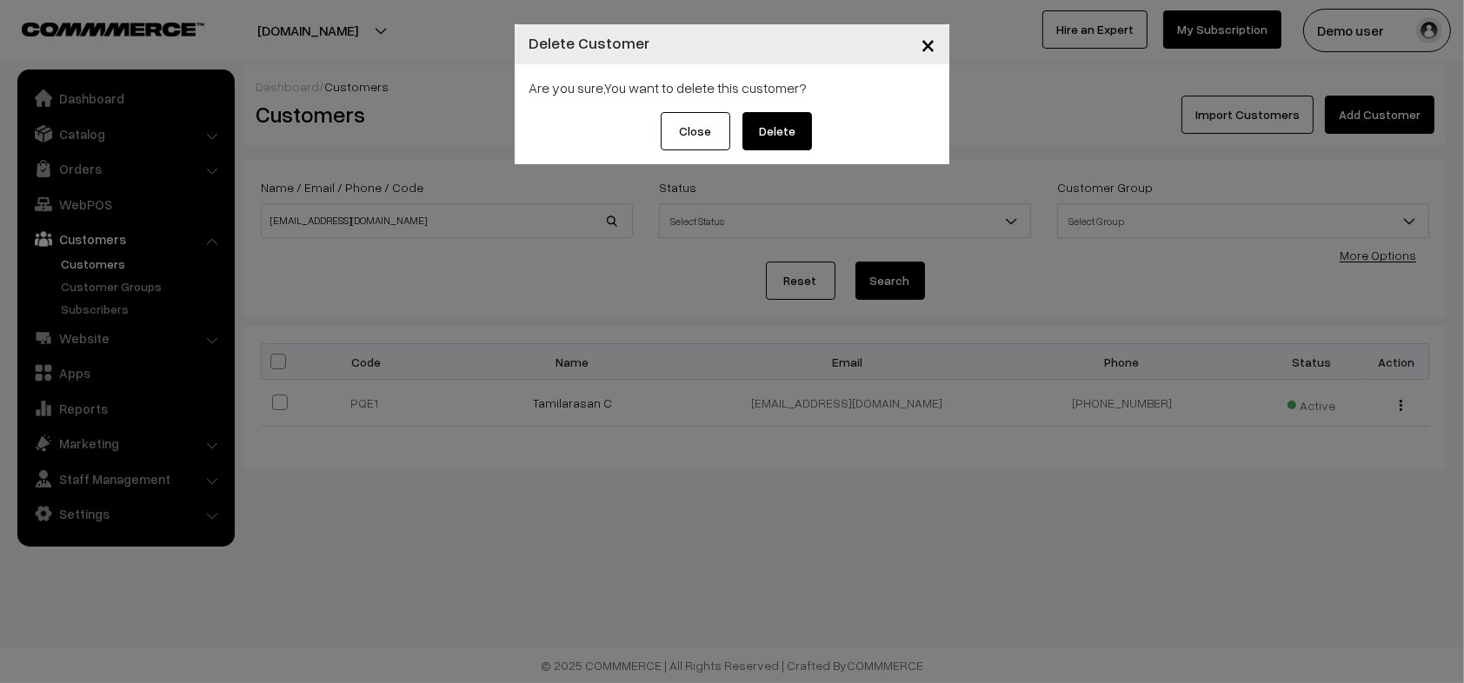
click at [791, 137] on button "Delete" at bounding box center [778, 131] width 70 height 38
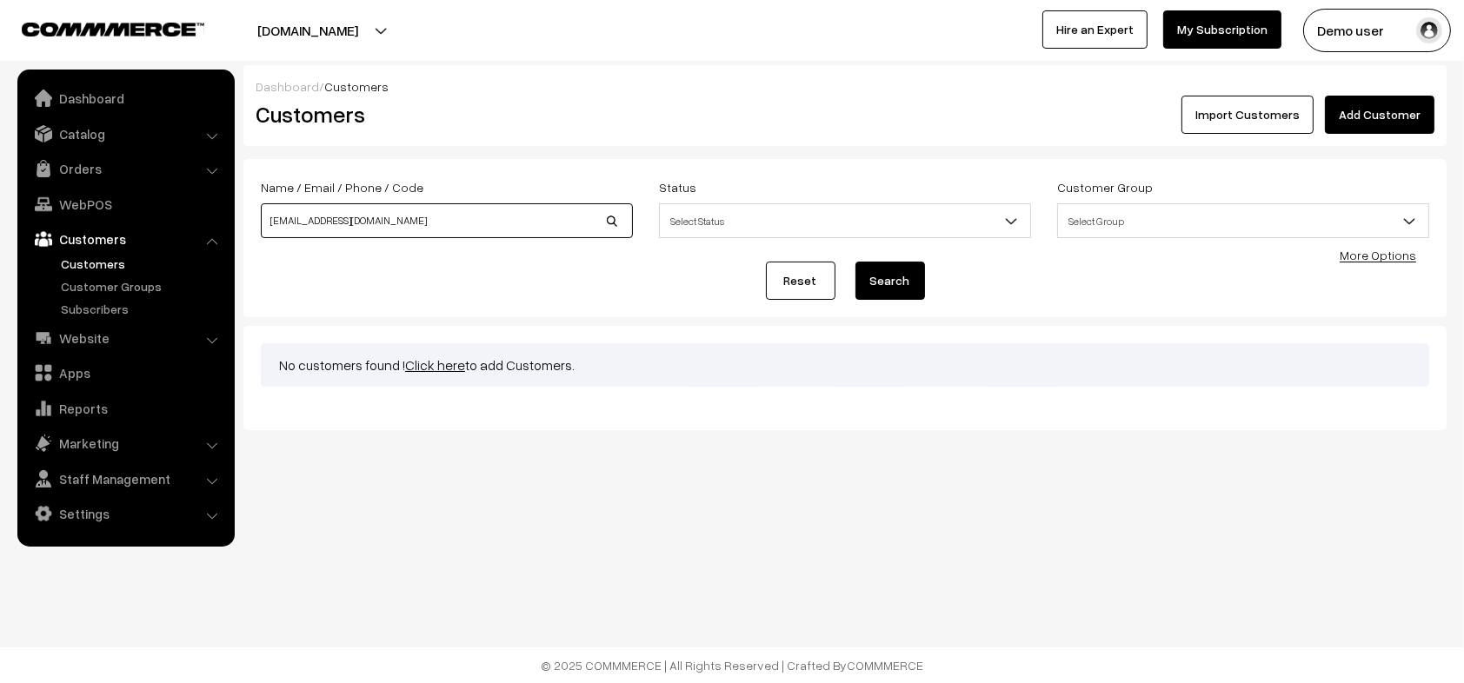
click at [470, 212] on input "arasantesting@gmail.com" at bounding box center [447, 220] width 372 height 35
type input "9500829799"
click at [911, 276] on button "Search" at bounding box center [891, 281] width 70 height 38
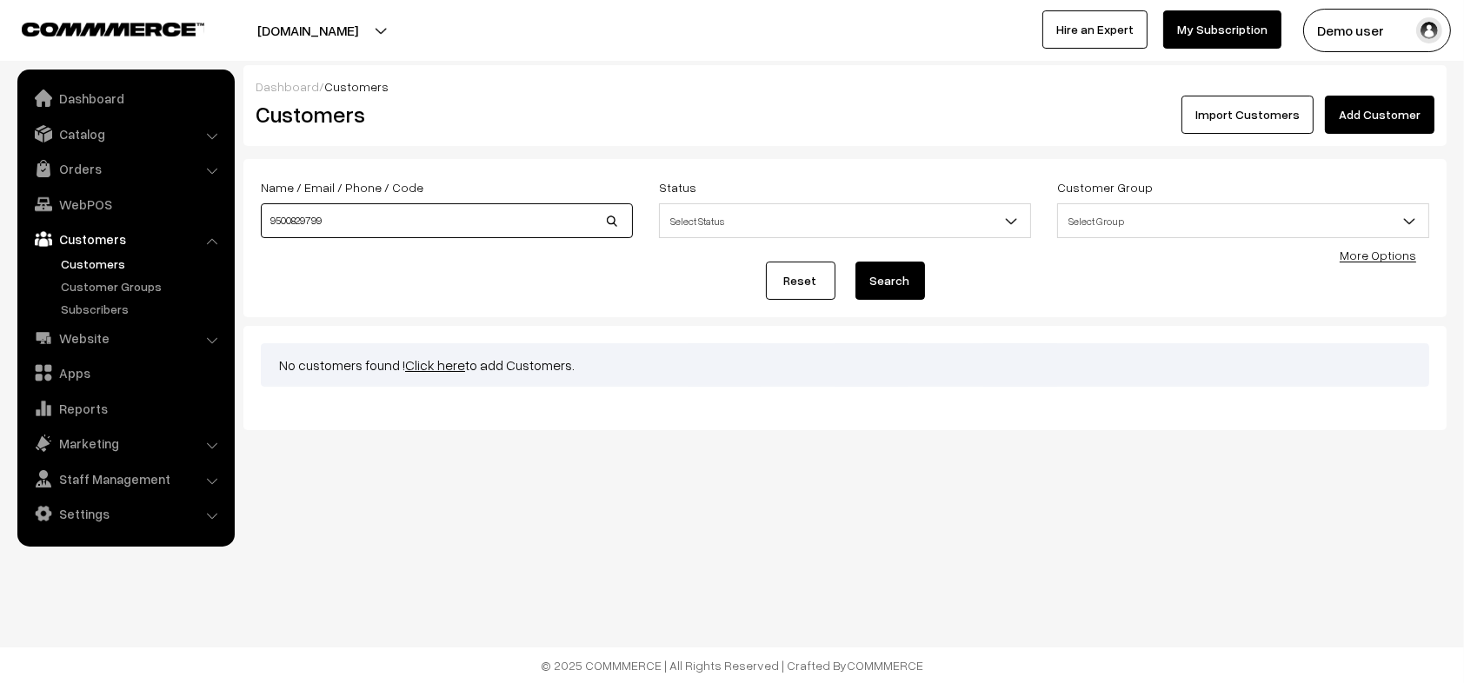
click at [505, 223] on input "9500829799" at bounding box center [447, 220] width 372 height 35
type input "9876543211"
click at [856, 262] on button "Search" at bounding box center [891, 281] width 70 height 38
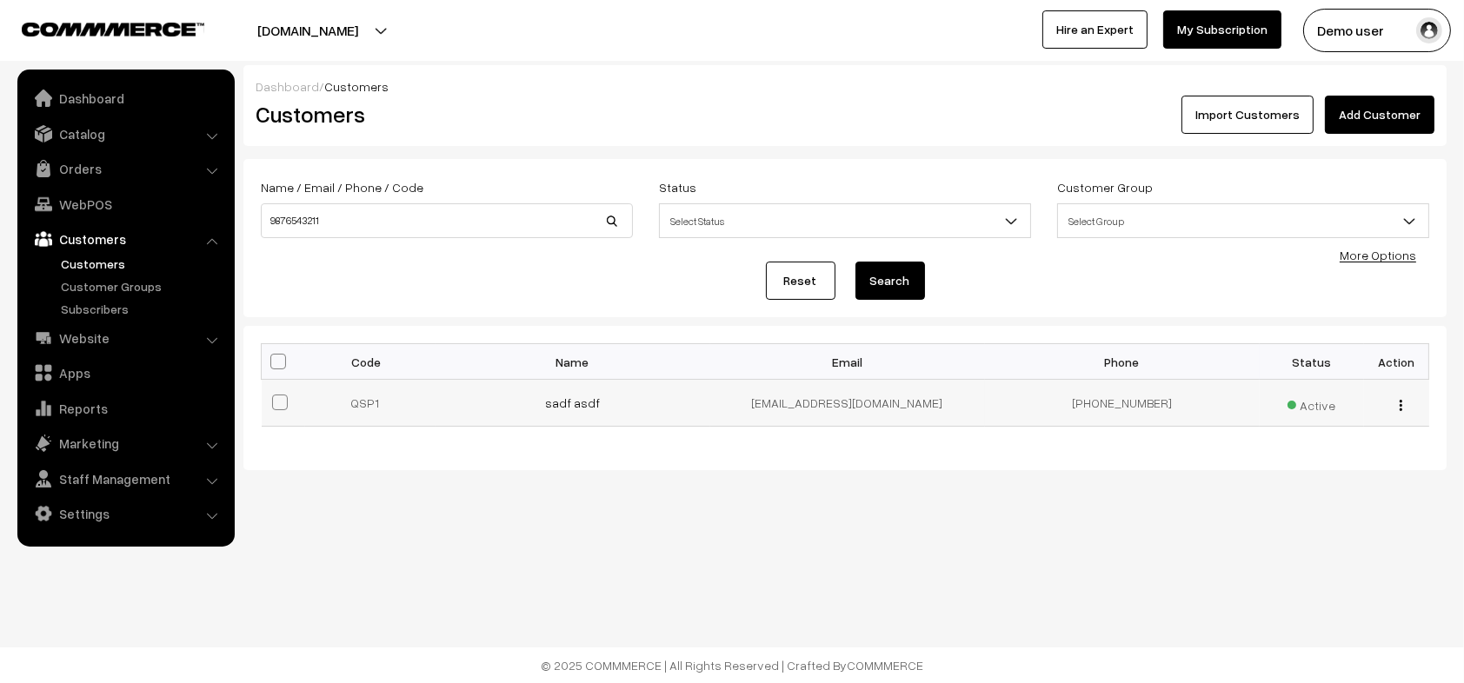
click at [1399, 405] on button "button" at bounding box center [1401, 405] width 4 height 14
click at [1297, 511] on link "Delete" at bounding box center [1323, 506] width 148 height 38
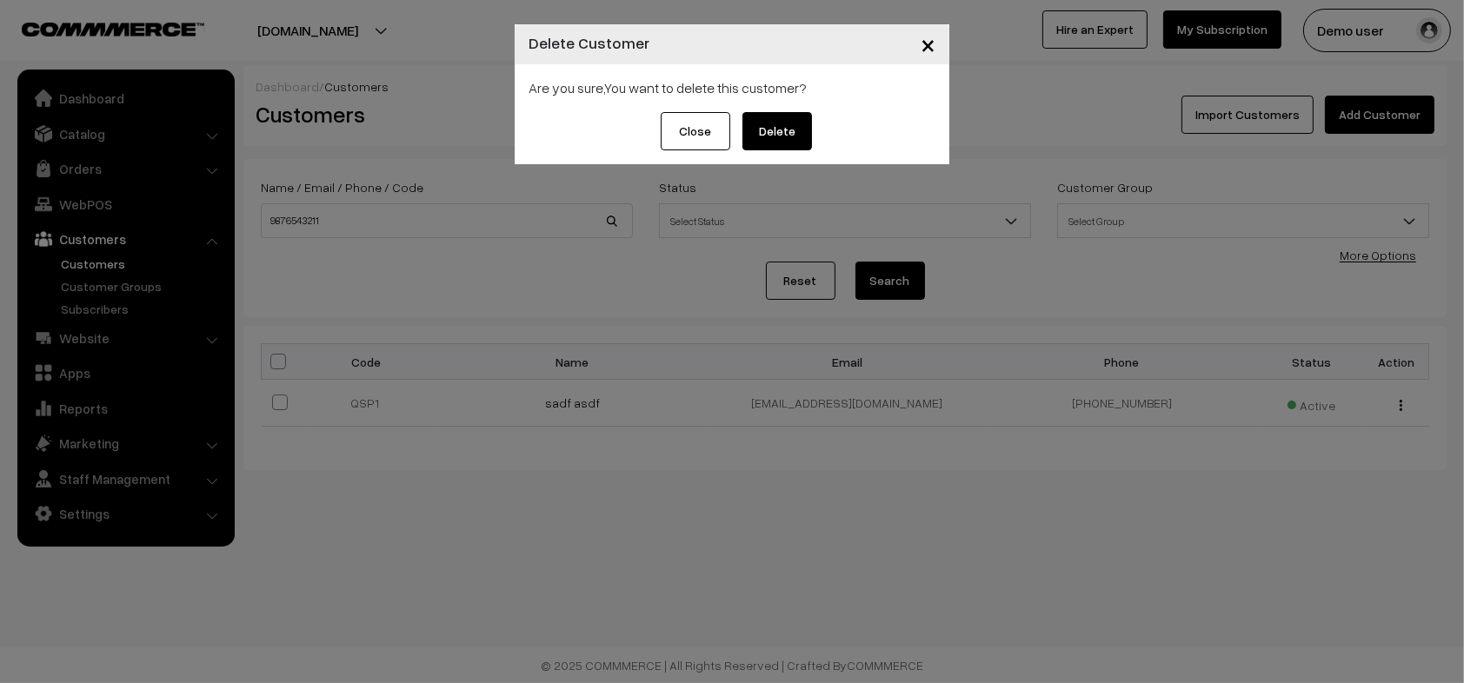
click at [785, 126] on button "Delete" at bounding box center [778, 131] width 70 height 38
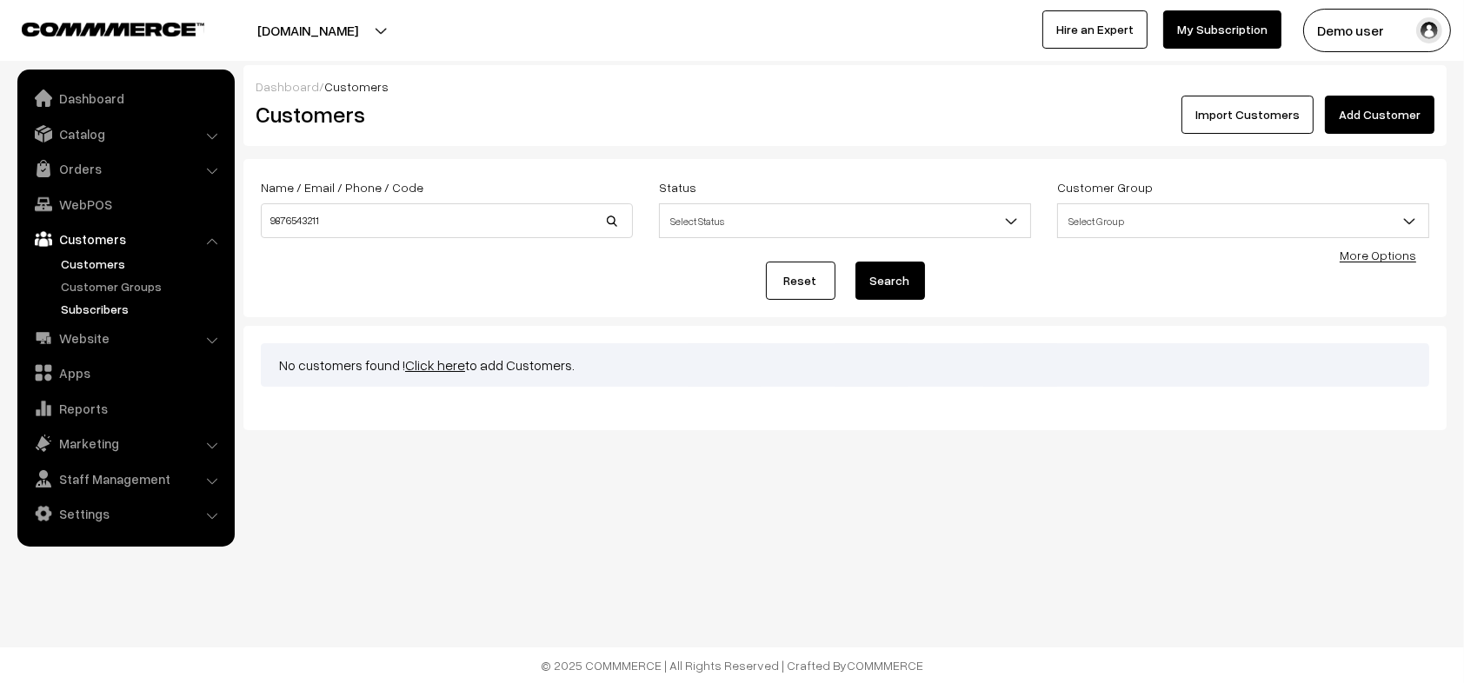
click at [105, 311] on link "Subscribers" at bounding box center [143, 309] width 172 height 18
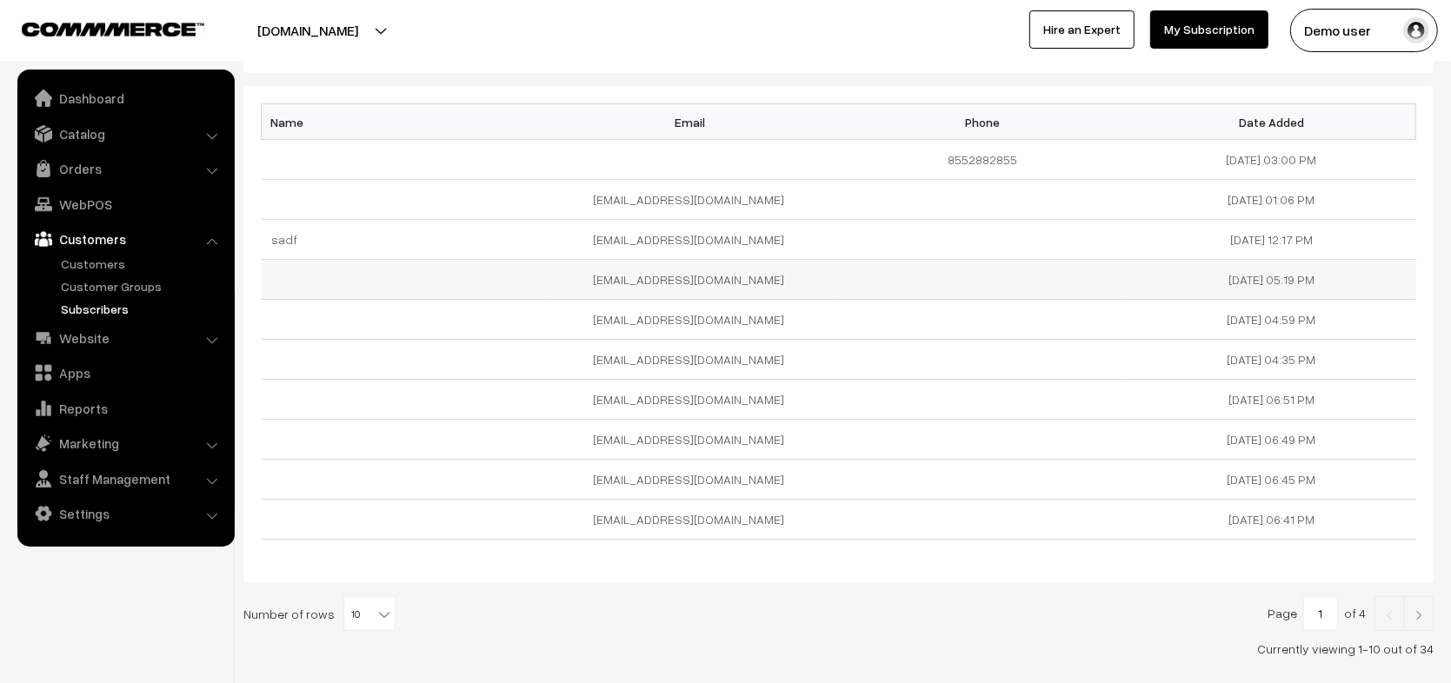
scroll to position [142, 0]
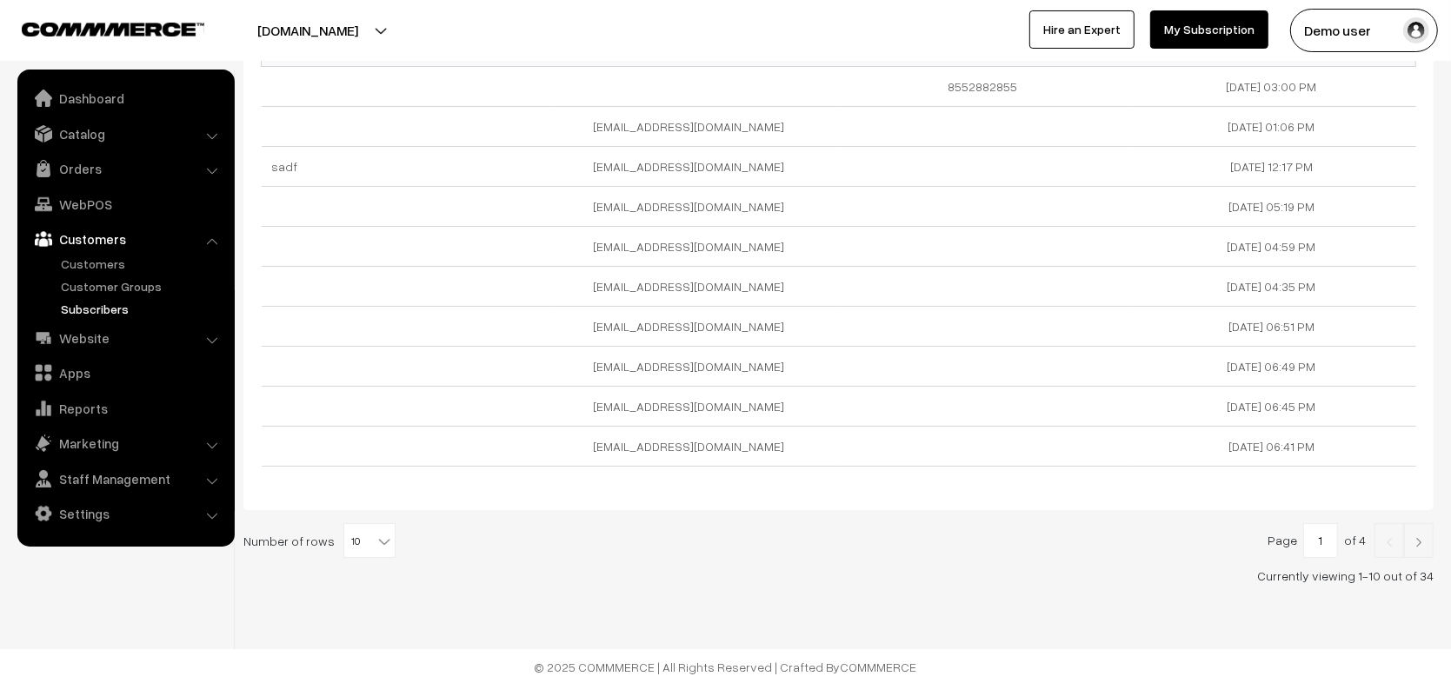
click at [1416, 541] on img at bounding box center [1419, 542] width 16 height 10
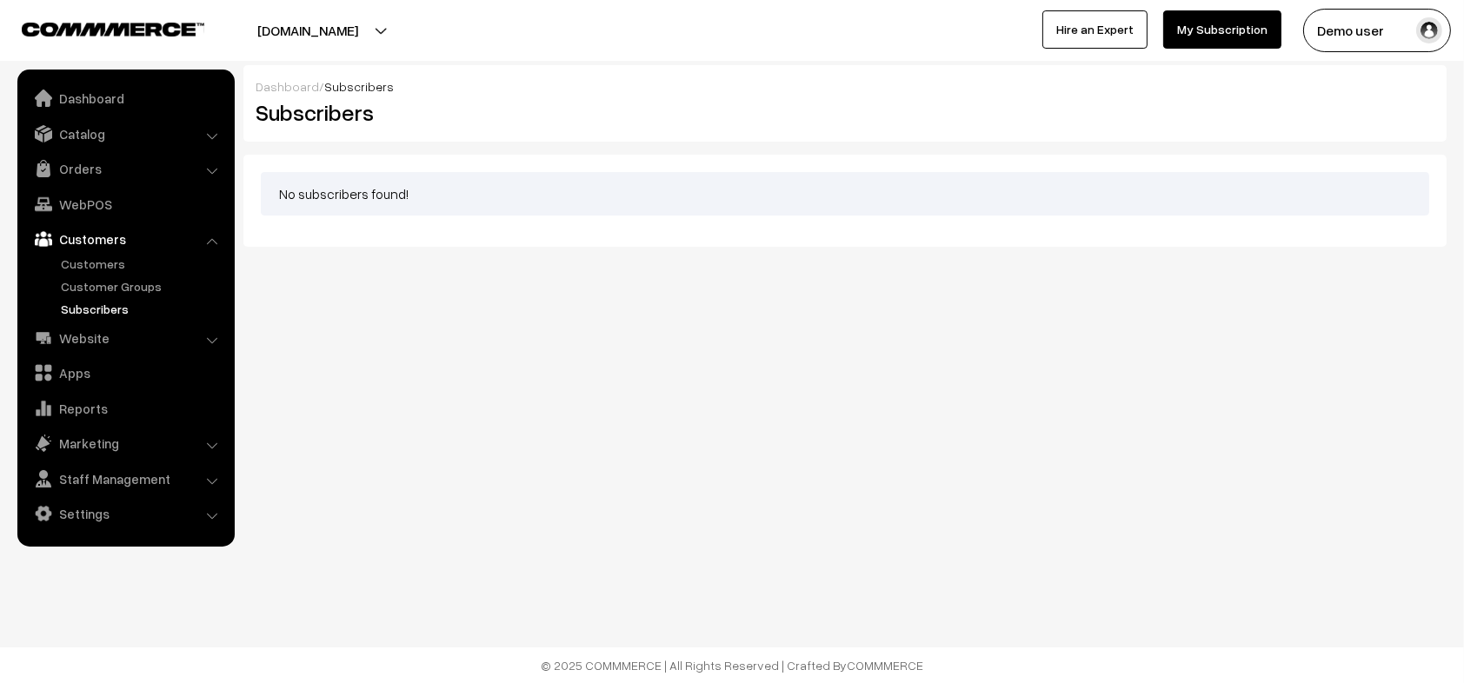
click at [709, 523] on body "Thank you for showing interest. Our team will call you shortly. Close instawebb…" at bounding box center [732, 341] width 1464 height 683
click at [698, 198] on div "No subscribers found!" at bounding box center [845, 193] width 1169 height 43
click at [761, 197] on div "No subscribers found!" at bounding box center [845, 193] width 1169 height 43
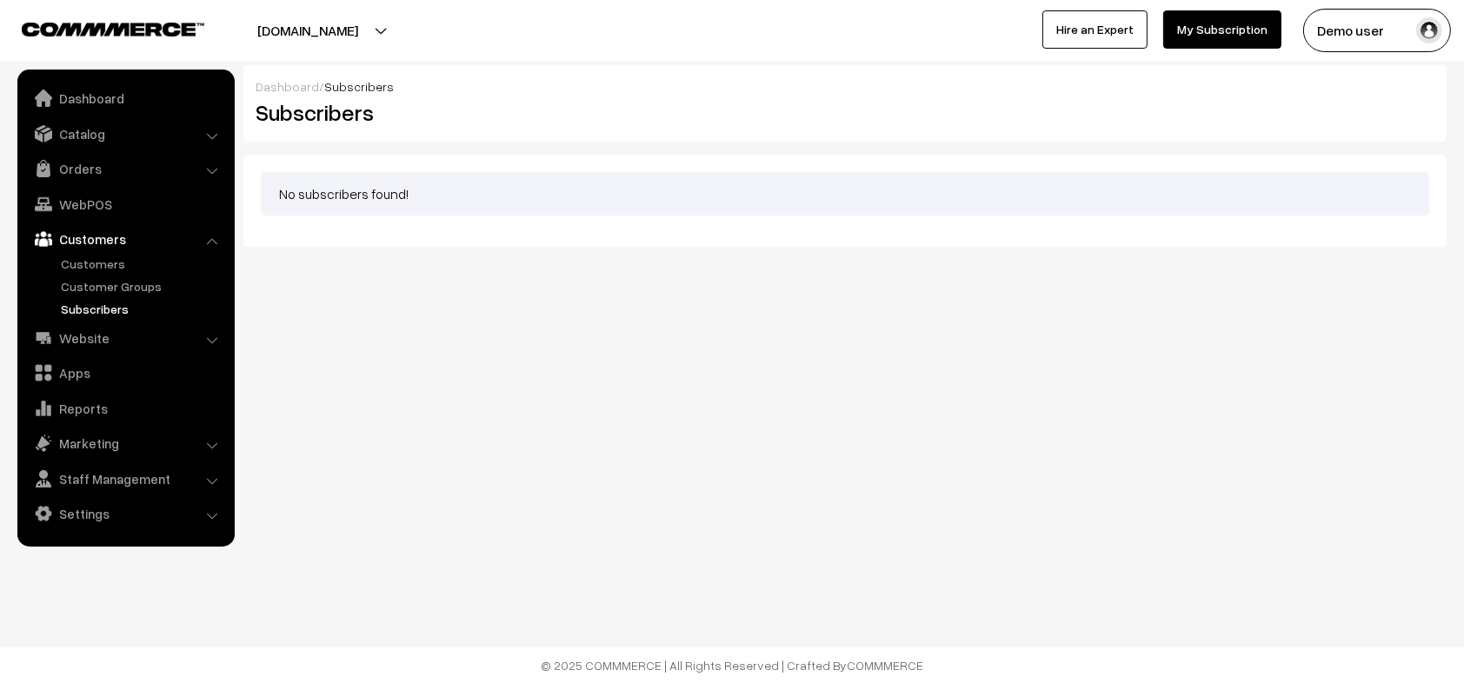
click at [92, 306] on link "Subscribers" at bounding box center [143, 309] width 172 height 18
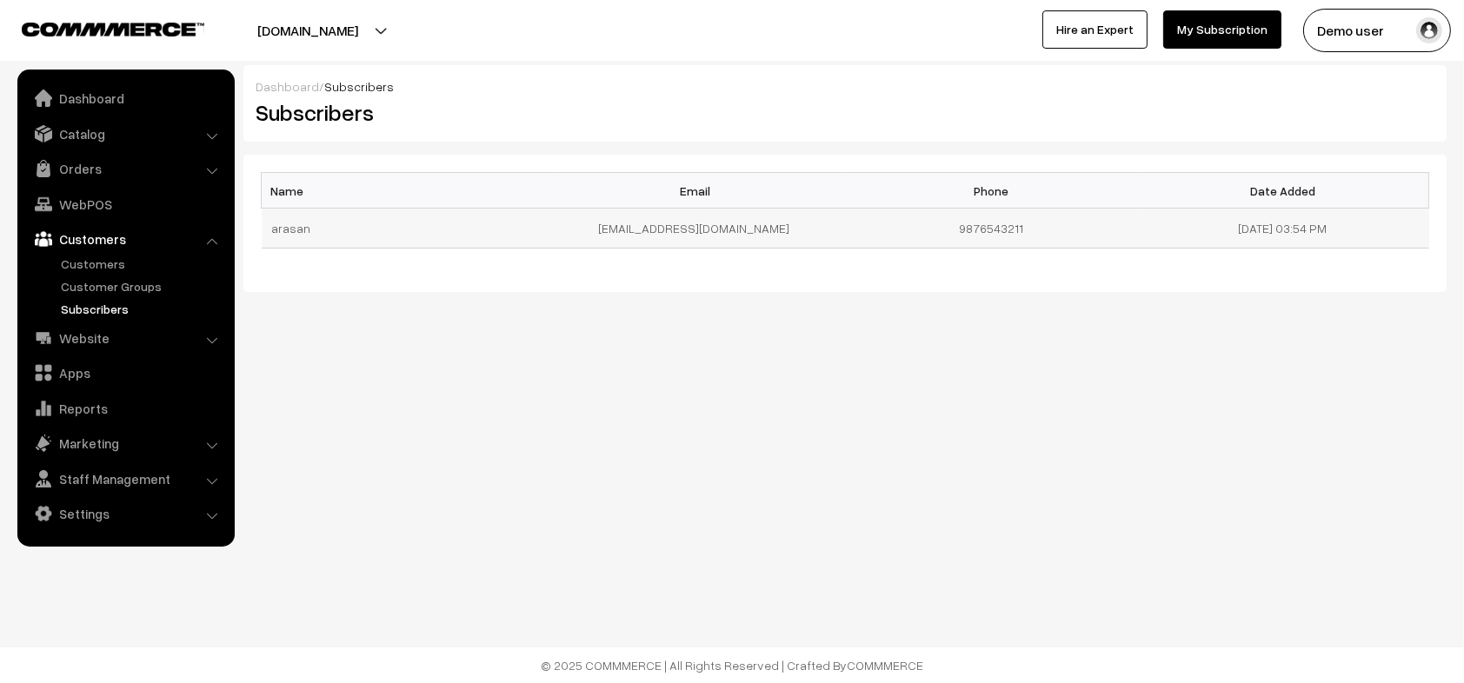
click at [622, 236] on td "[EMAIL_ADDRESS][DOMAIN_NAME]" at bounding box center [699, 229] width 292 height 40
click at [685, 277] on div "Name Email Phone Date Added arasan arasantesting@gmail.com 9876543211 15-10-202…" at bounding box center [844, 223] width 1203 height 137
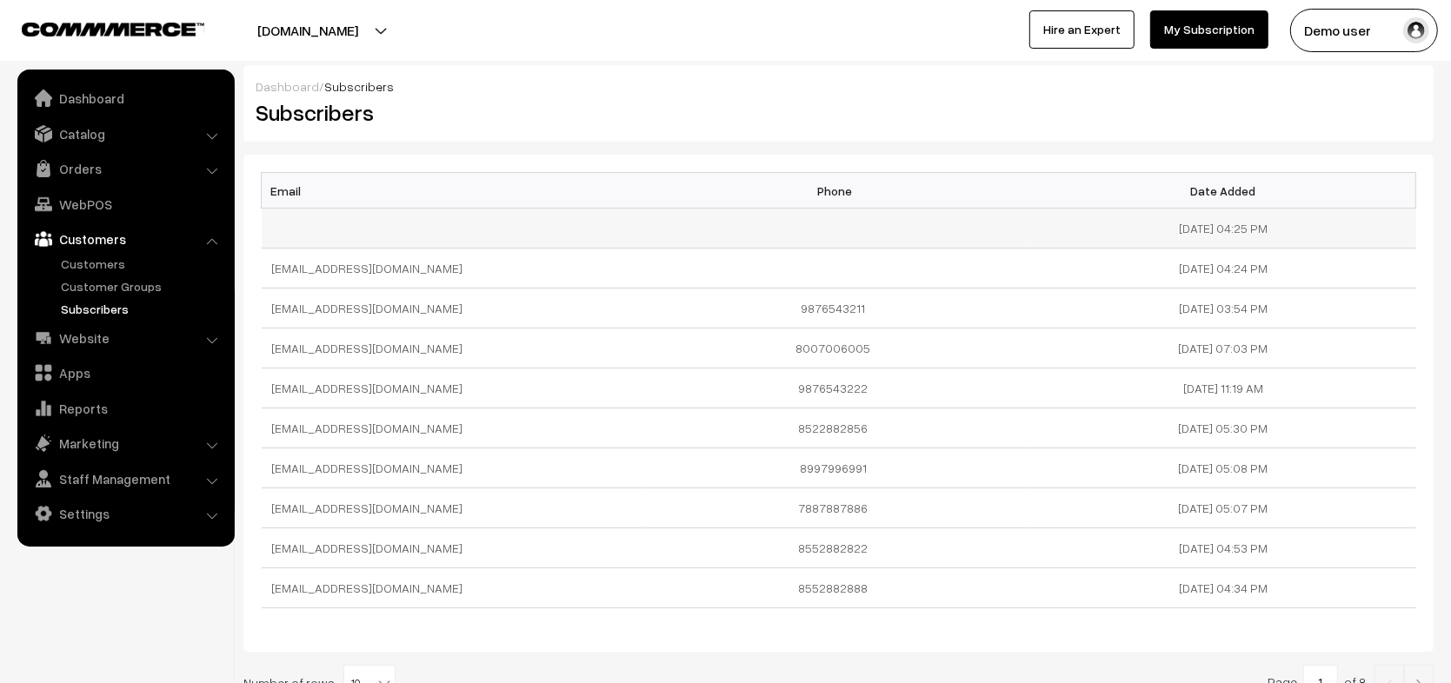
click at [863, 236] on td at bounding box center [838, 229] width 385 height 40
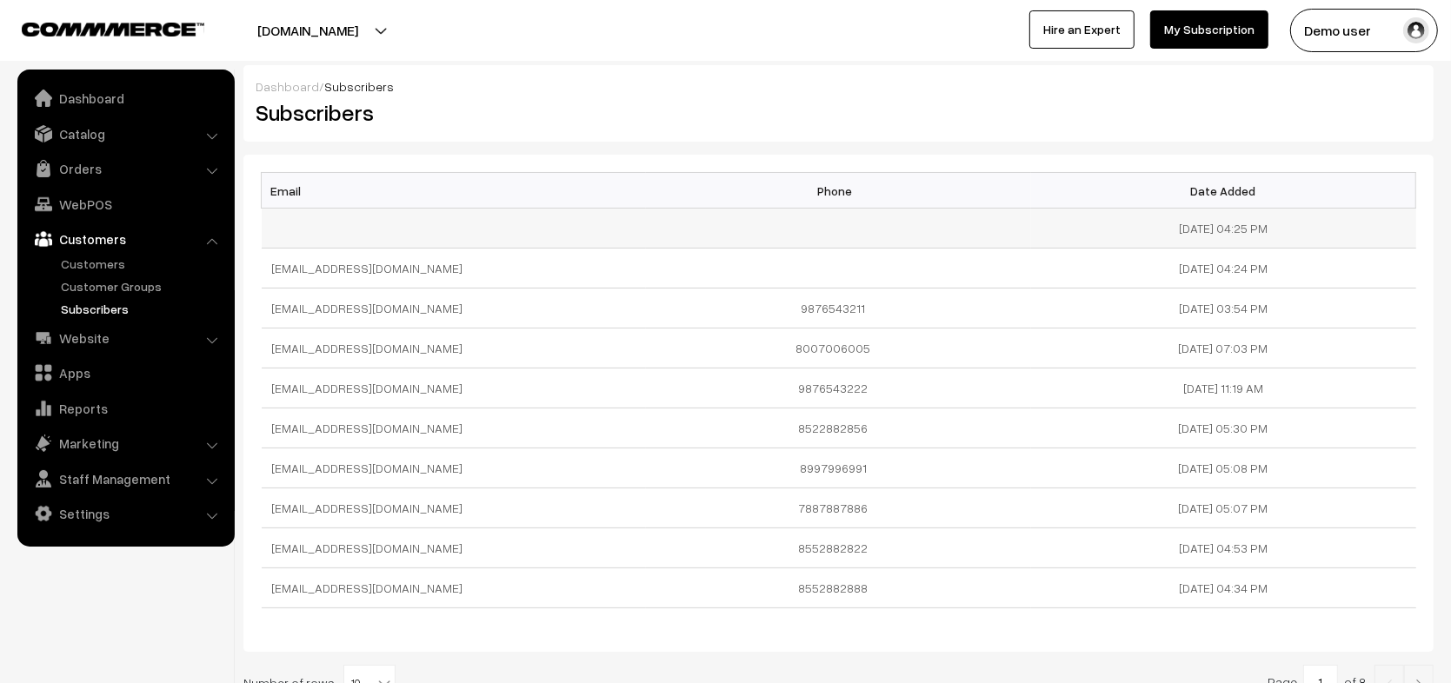
click at [863, 236] on td at bounding box center [838, 229] width 385 height 40
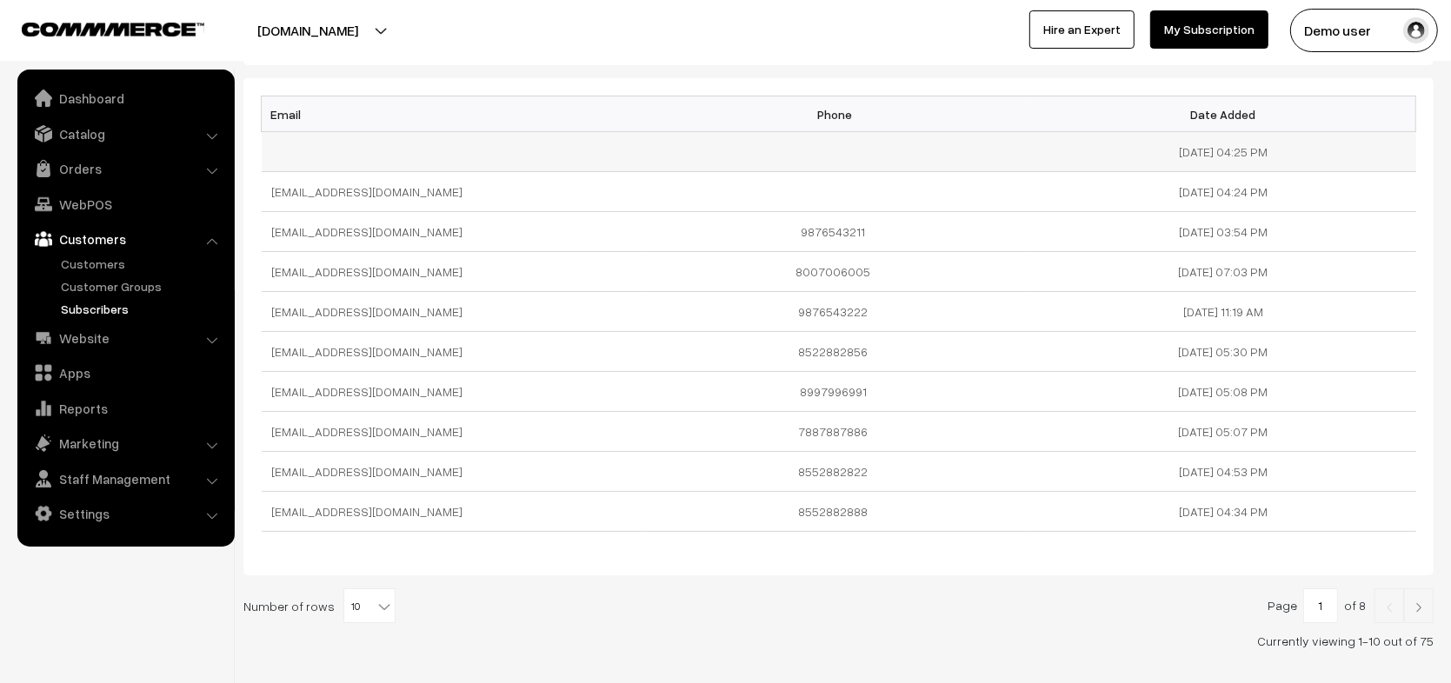
scroll to position [74, 0]
click at [1428, 606] on link at bounding box center [1419, 608] width 30 height 35
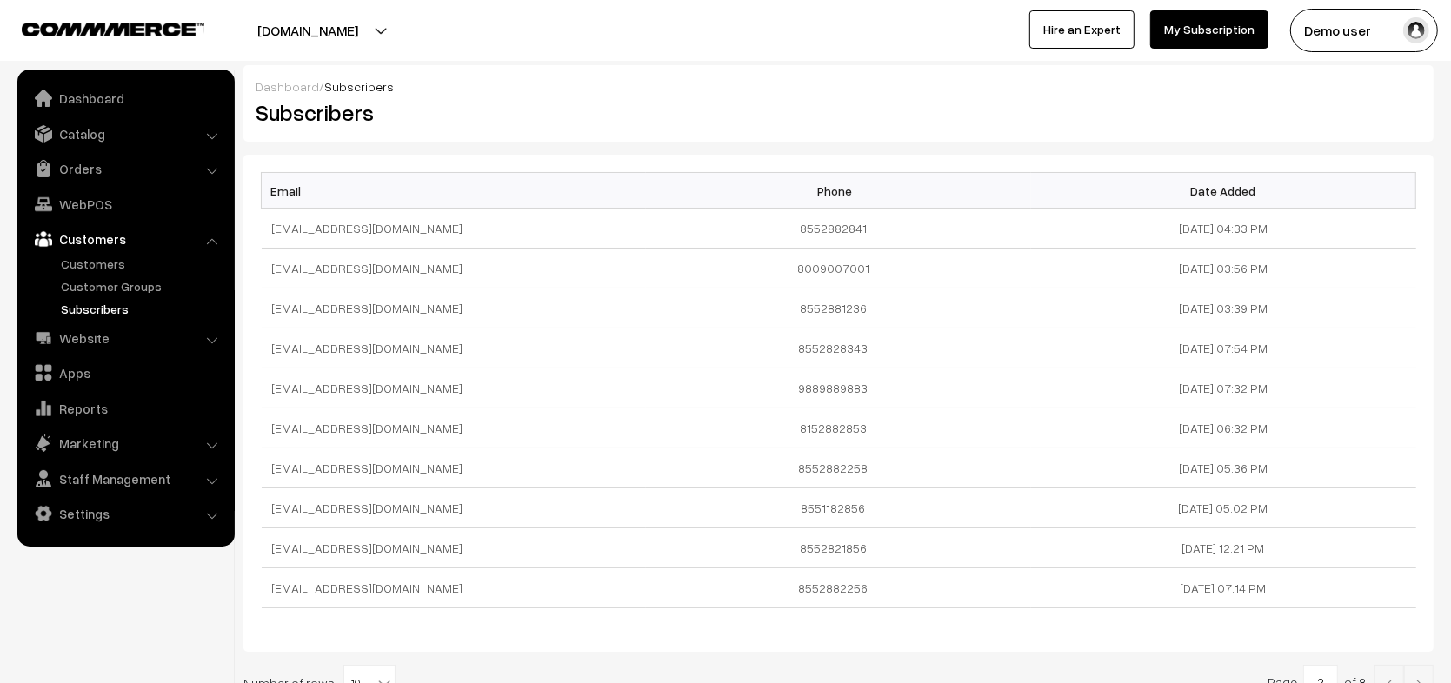
scroll to position [142, 0]
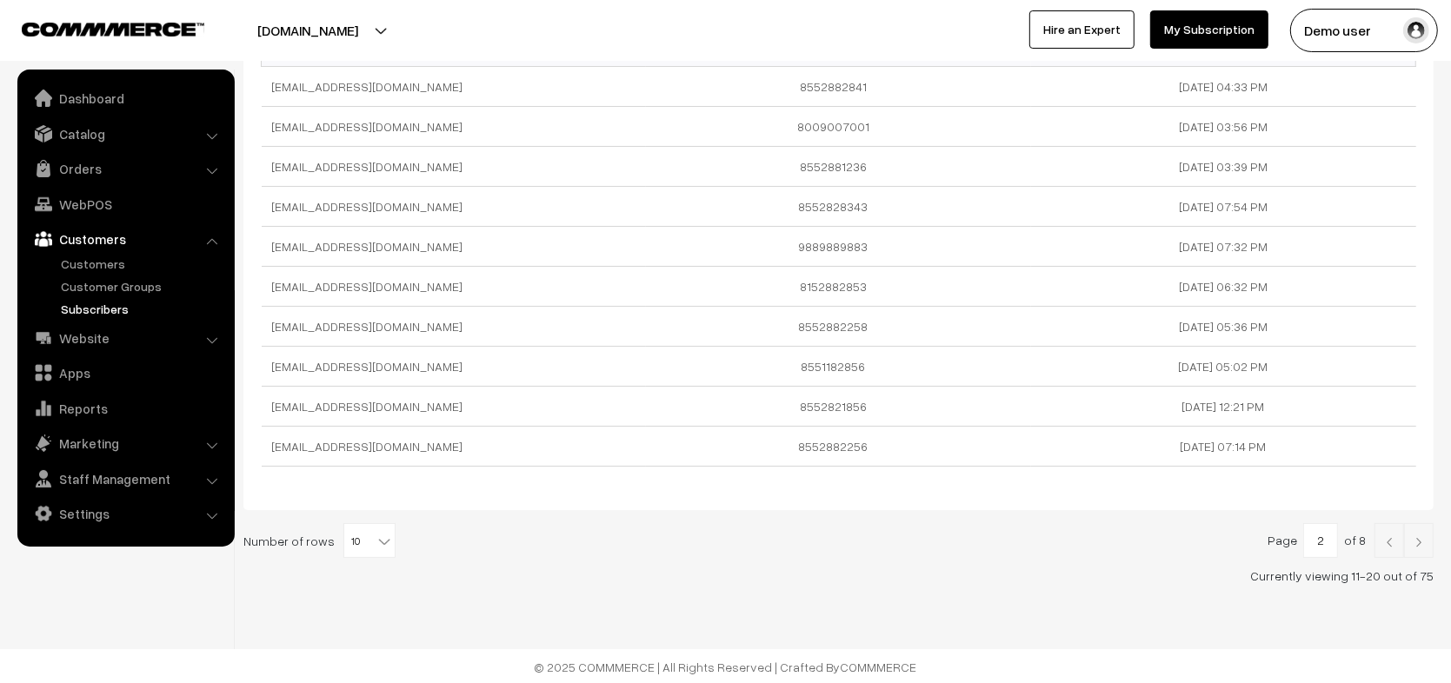
click at [1388, 543] on img at bounding box center [1390, 542] width 16 height 10
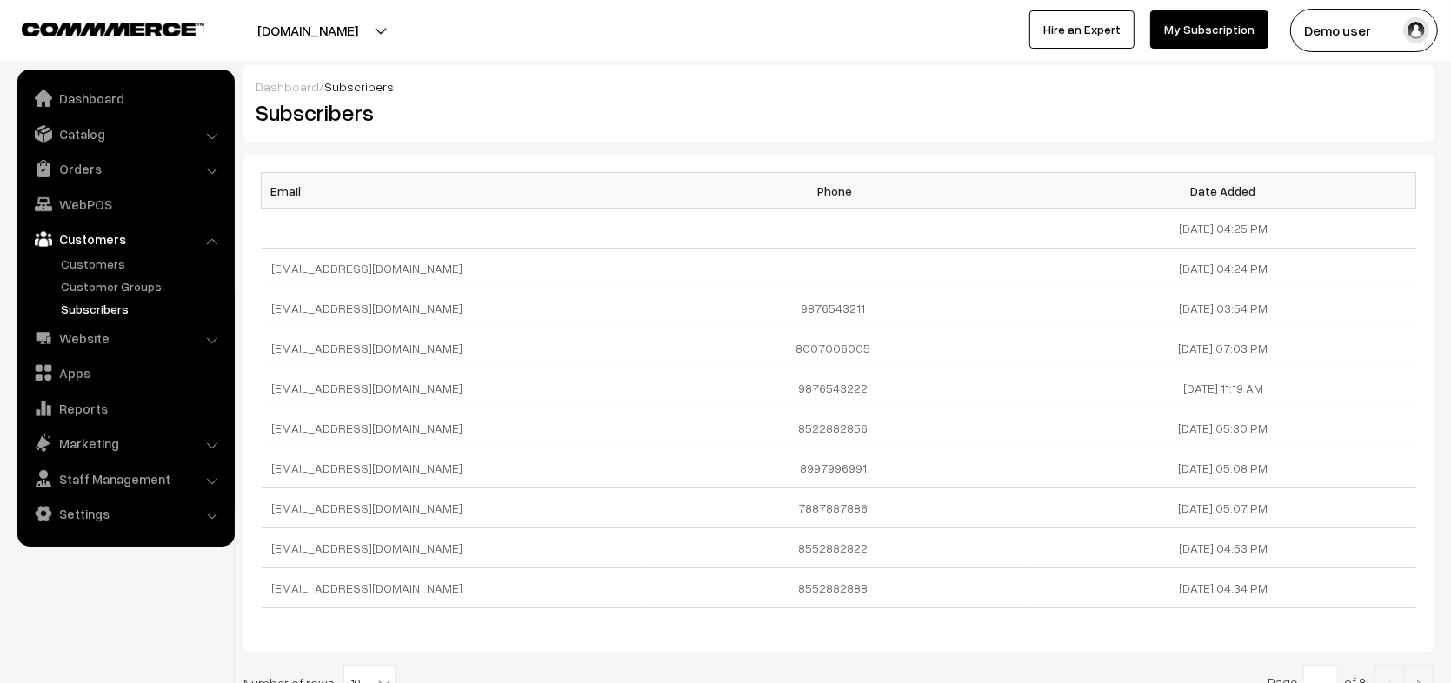
click at [94, 300] on link "Subscribers" at bounding box center [143, 309] width 172 height 18
click at [95, 305] on link "Subscribers" at bounding box center [143, 309] width 172 height 18
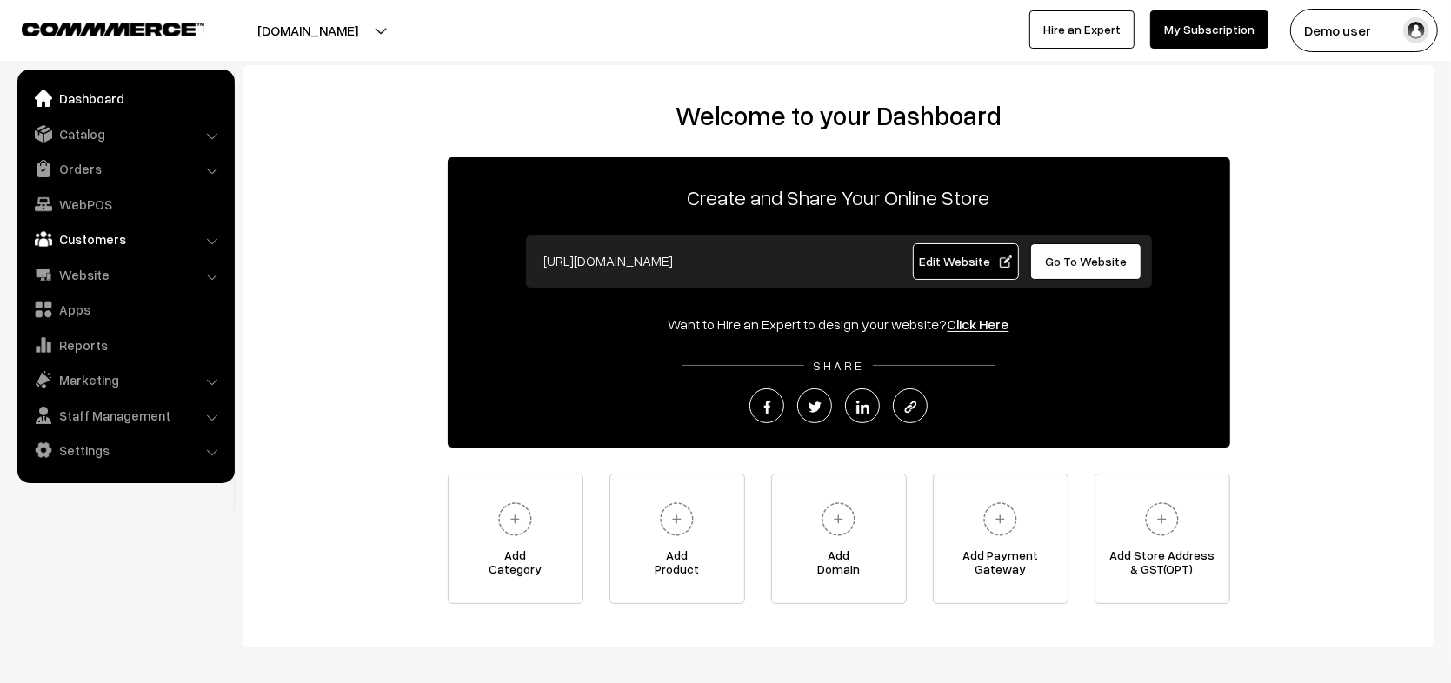
click at [137, 233] on link "Customers" at bounding box center [125, 238] width 207 height 31
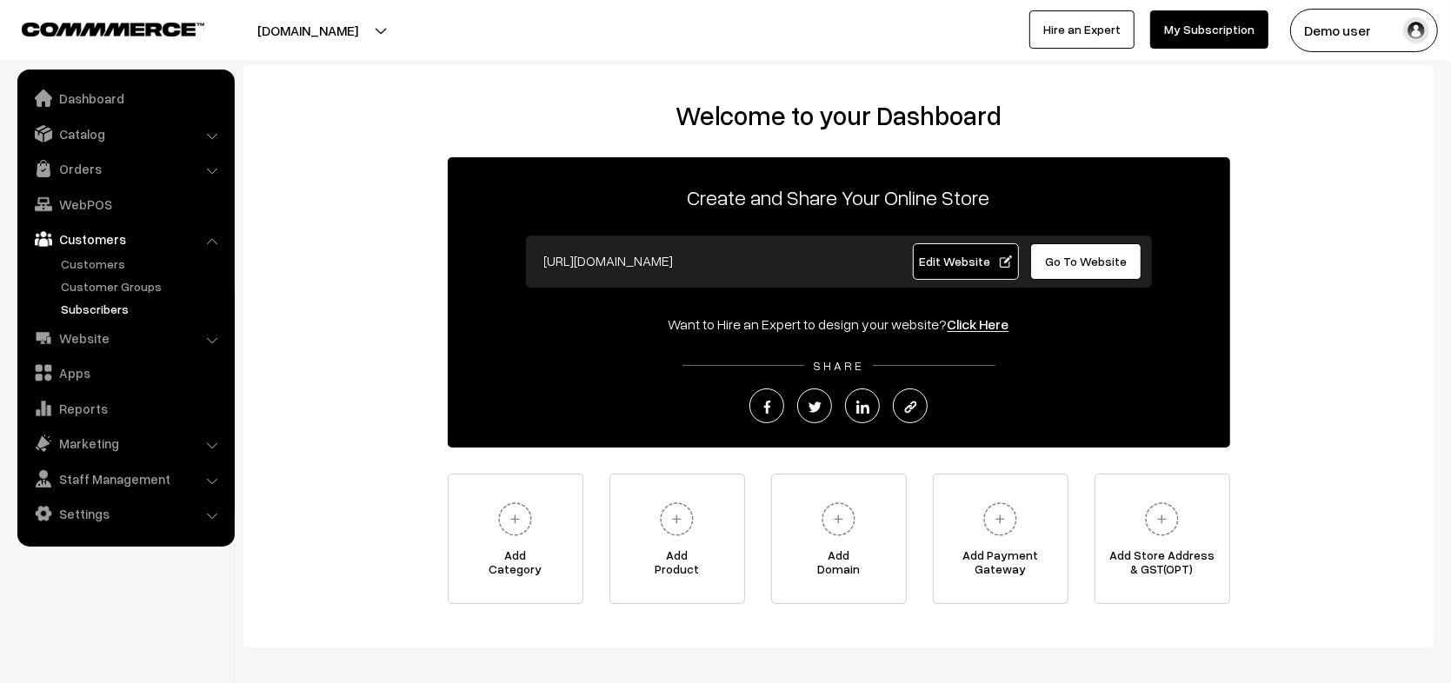
click at [110, 317] on link "Subscribers" at bounding box center [143, 309] width 172 height 18
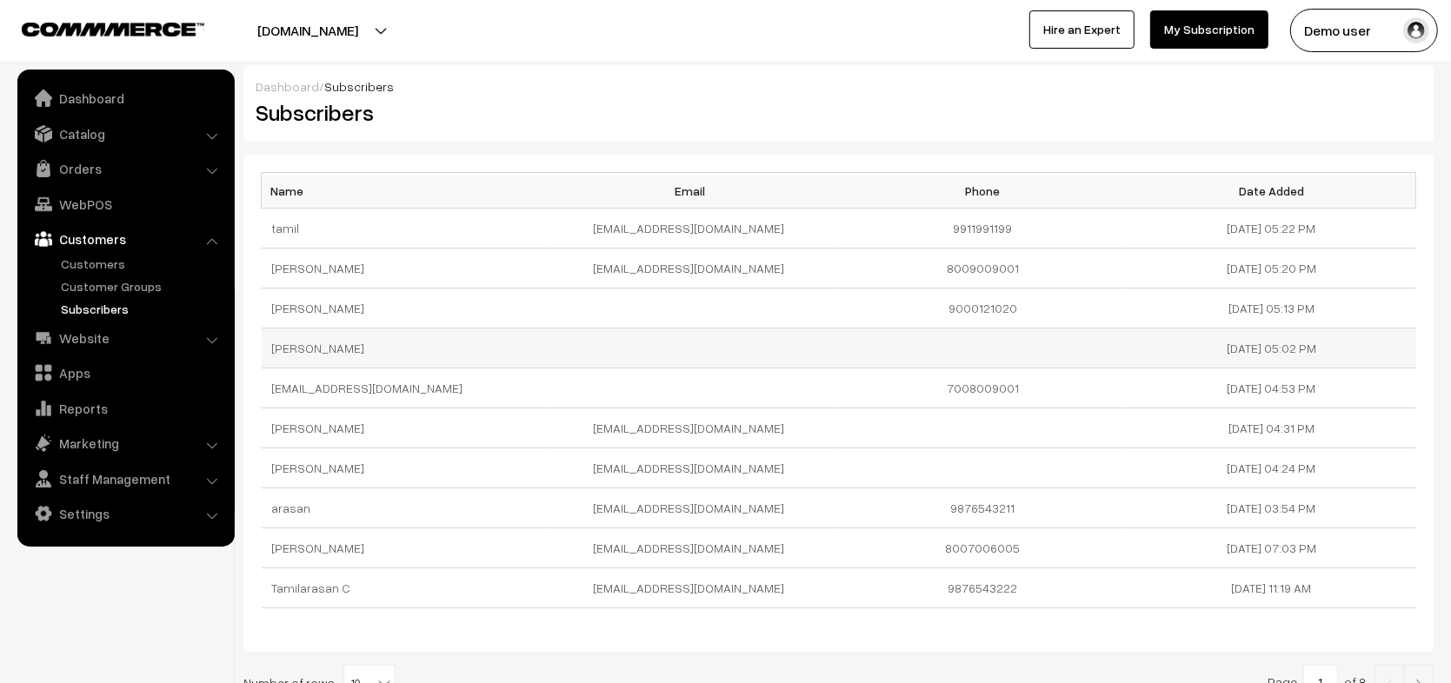
click at [648, 337] on td at bounding box center [694, 349] width 289 height 40
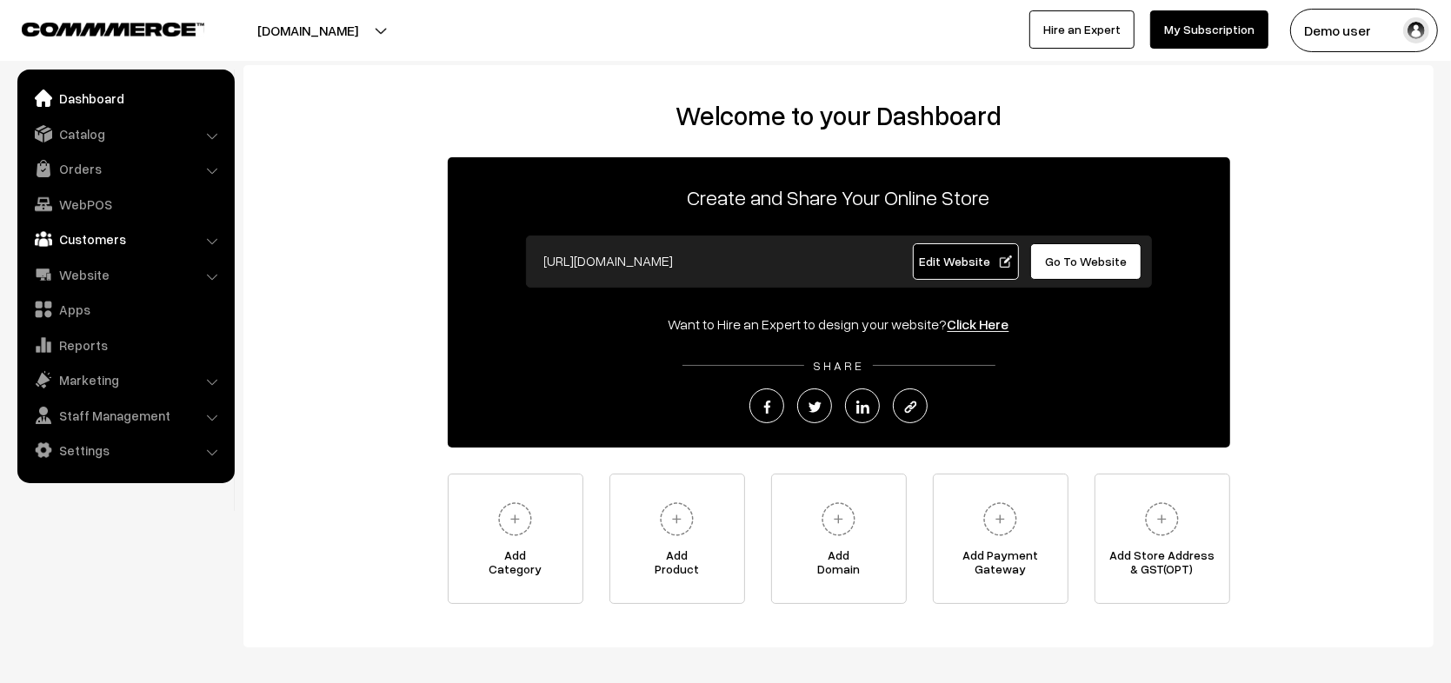
click at [156, 239] on link "Customers" at bounding box center [125, 238] width 207 height 31
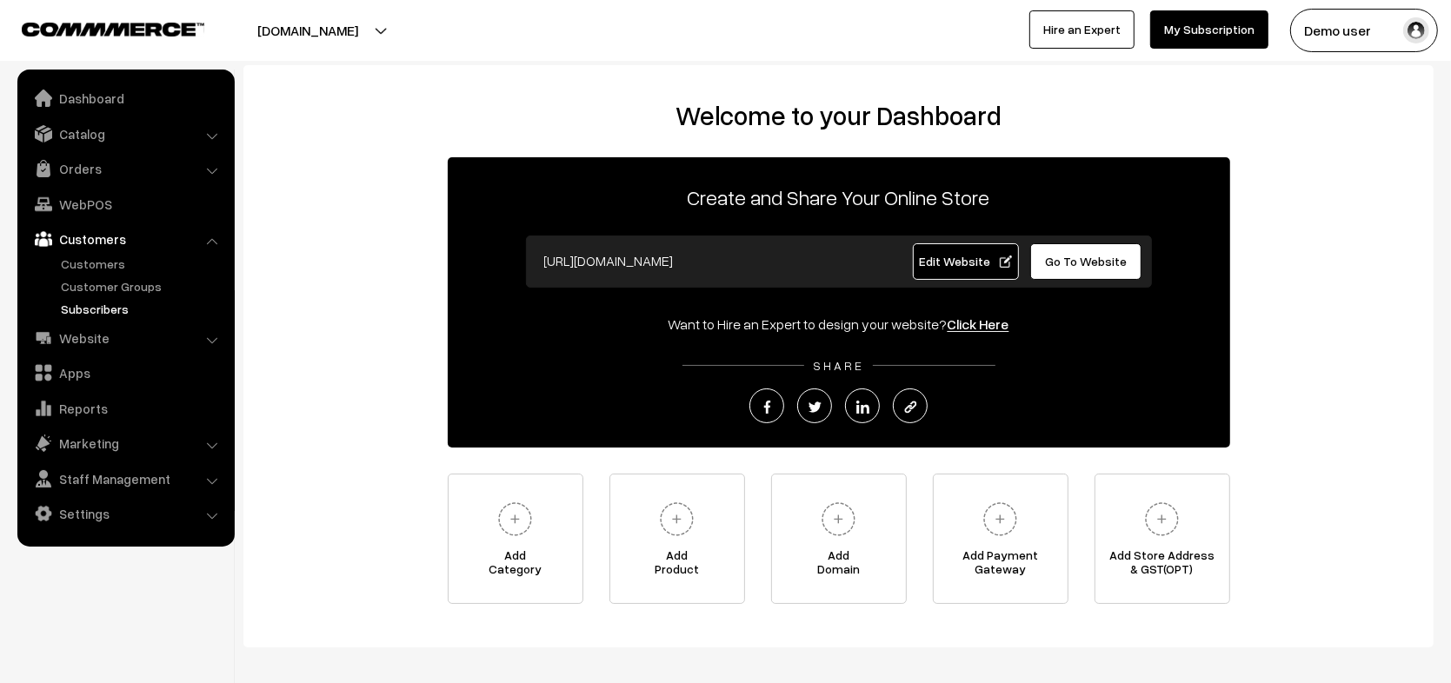
click at [131, 311] on link "Subscribers" at bounding box center [143, 309] width 172 height 18
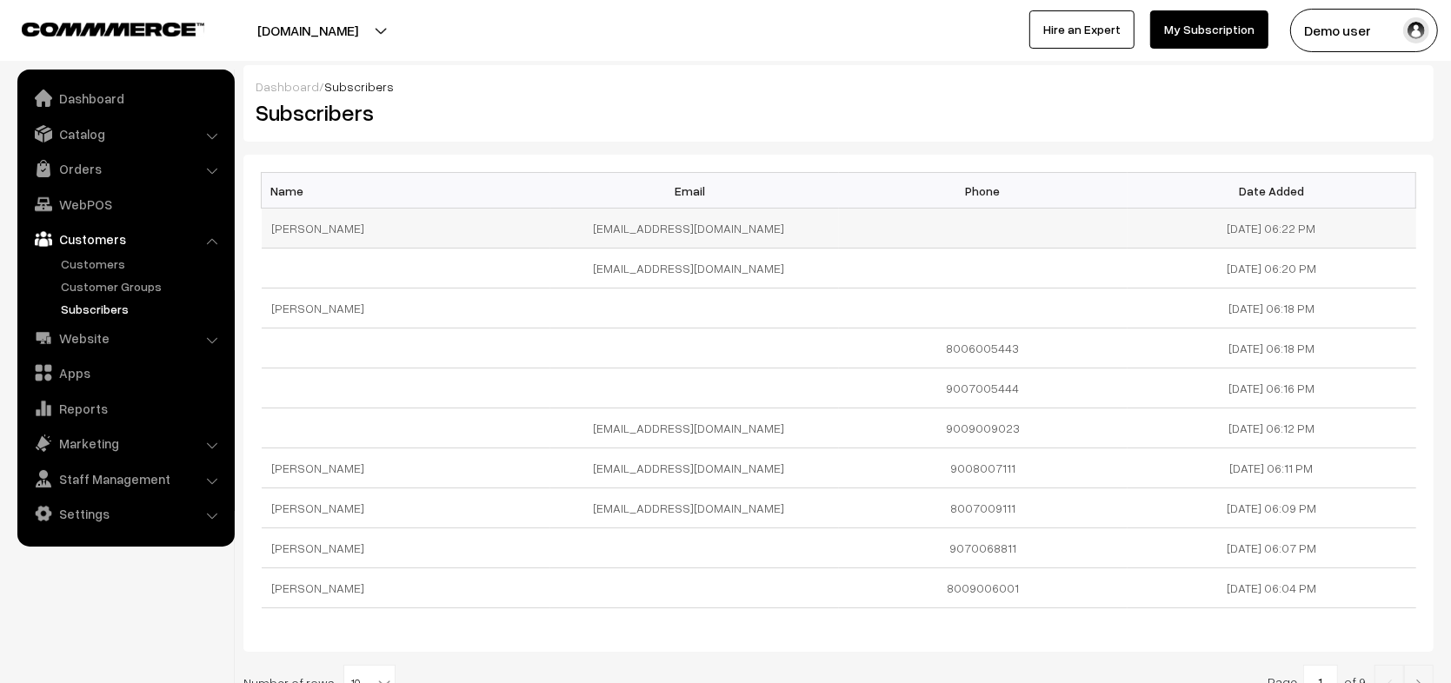
click at [661, 224] on td "[EMAIL_ADDRESS][DOMAIN_NAME]" at bounding box center [694, 229] width 289 height 40
click at [841, 249] on td at bounding box center [983, 269] width 289 height 40
click at [341, 309] on td "[PERSON_NAME]" at bounding box center [406, 309] width 289 height 40
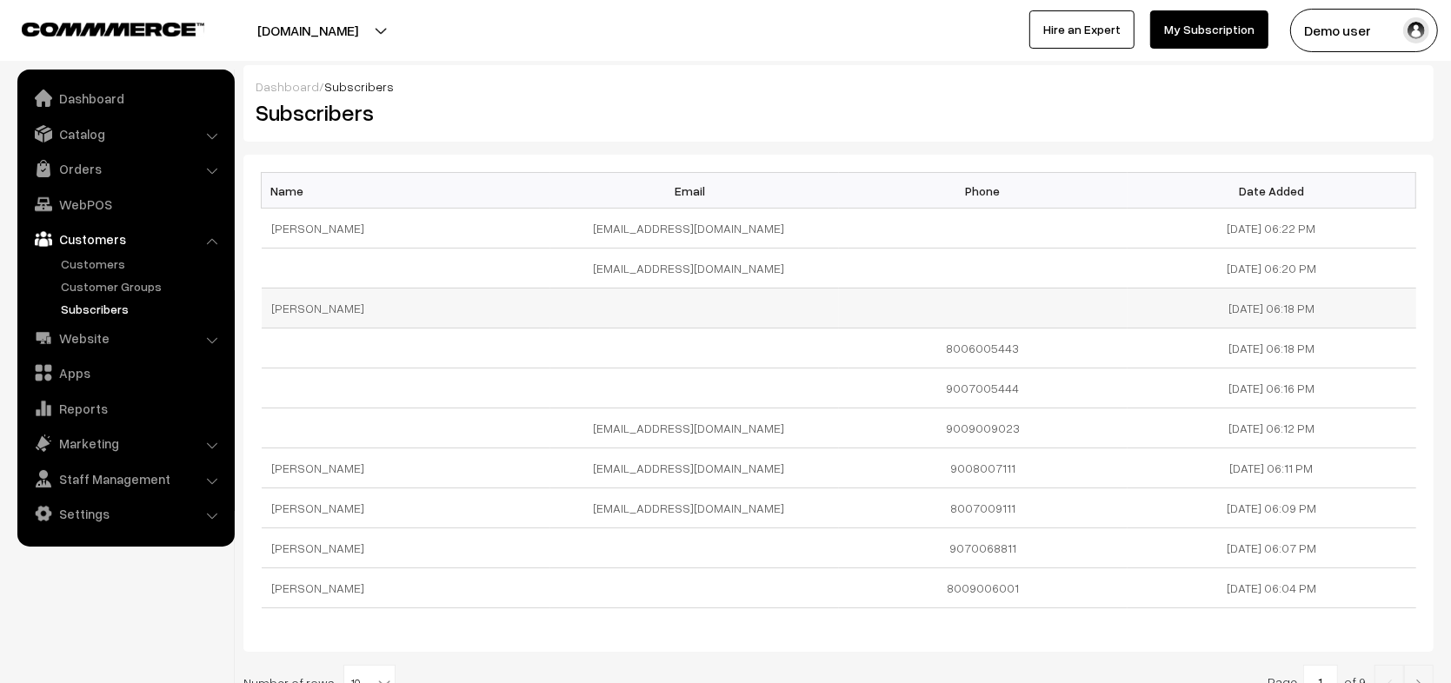
click at [341, 309] on td "[PERSON_NAME]" at bounding box center [406, 309] width 289 height 40
click at [406, 316] on td "[PERSON_NAME]" at bounding box center [406, 309] width 289 height 40
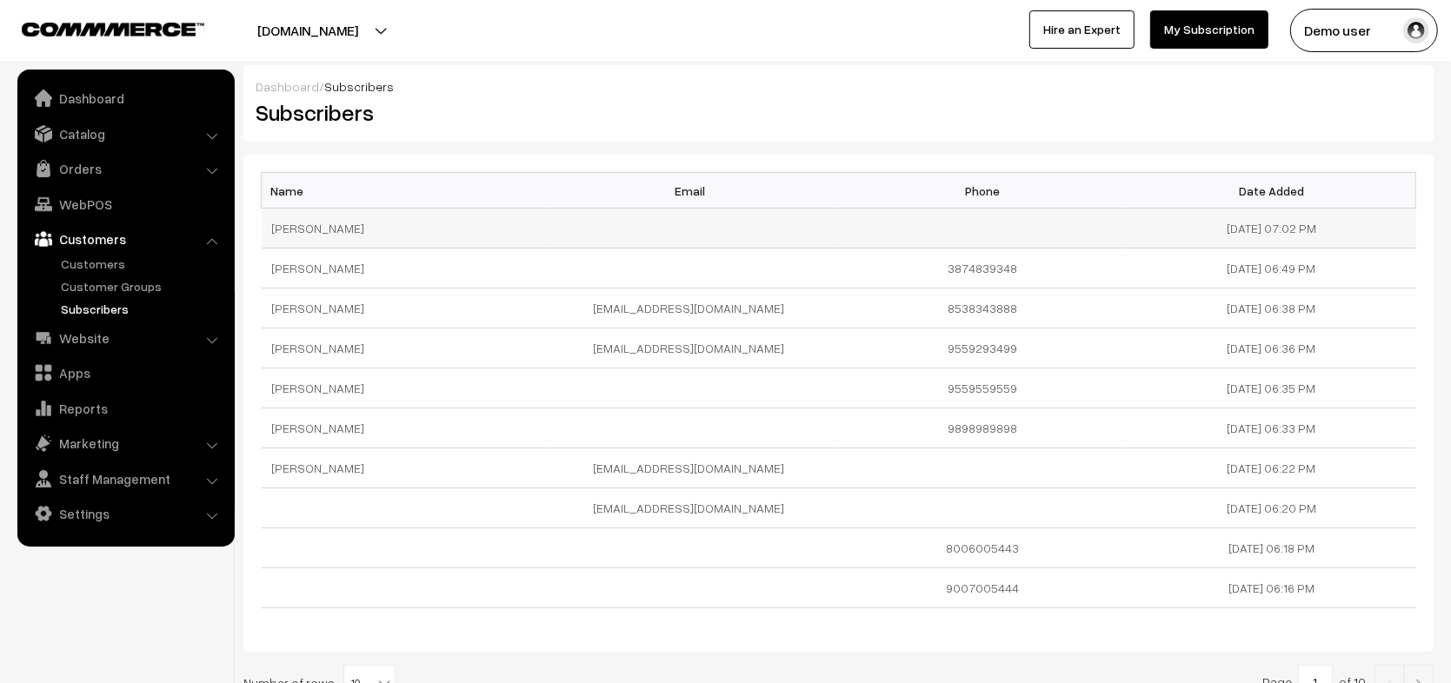
click at [435, 227] on td "[PERSON_NAME]" at bounding box center [406, 229] width 289 height 40
click at [463, 227] on td "[PERSON_NAME]" at bounding box center [406, 229] width 289 height 40
click at [473, 227] on td "[PERSON_NAME]" at bounding box center [406, 229] width 289 height 40
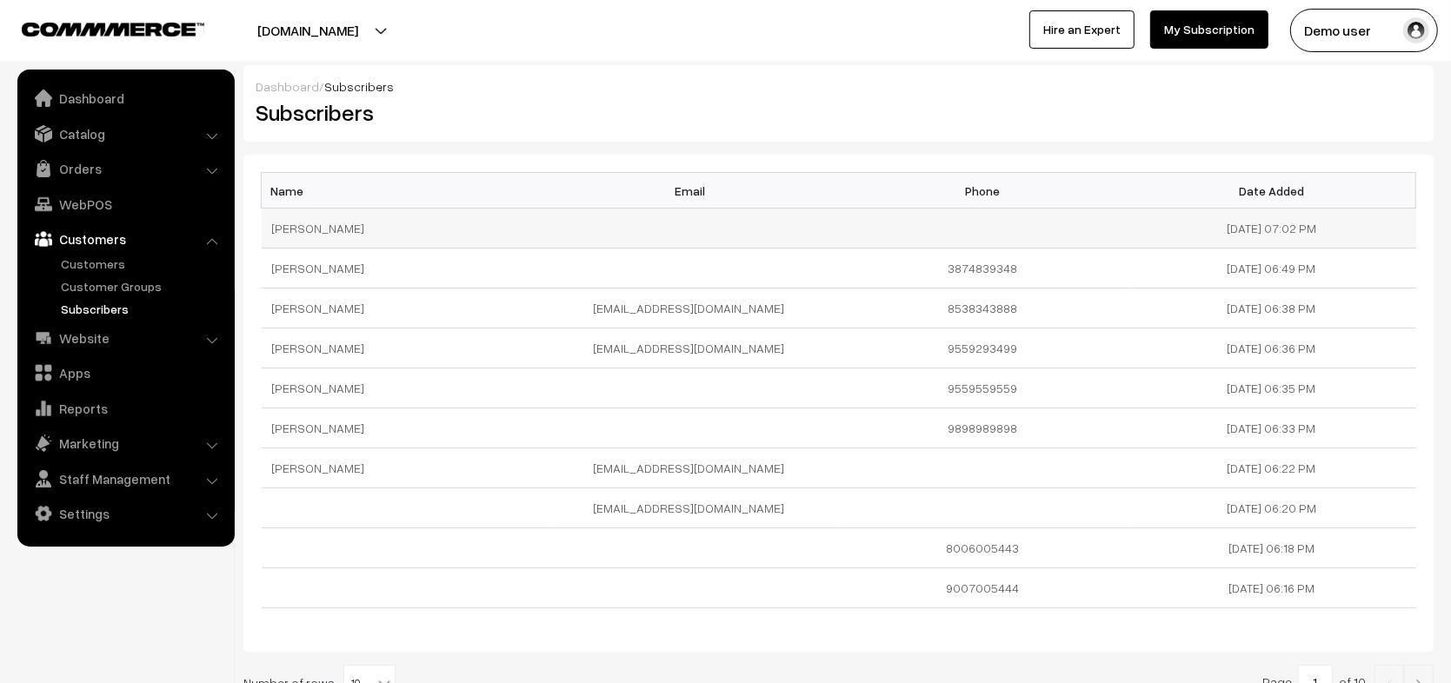
click at [473, 227] on td "[PERSON_NAME]" at bounding box center [406, 229] width 289 height 40
click at [483, 225] on td "[PERSON_NAME]" at bounding box center [406, 229] width 289 height 40
drag, startPoint x: 259, startPoint y: 232, endPoint x: 400, endPoint y: 236, distance: 140.9
click at [400, 236] on div "Name Email Phone Date Added suraj pethe 15-10-2025 07:02 PM suraj pethe 3874839…" at bounding box center [838, 403] width 1190 height 497
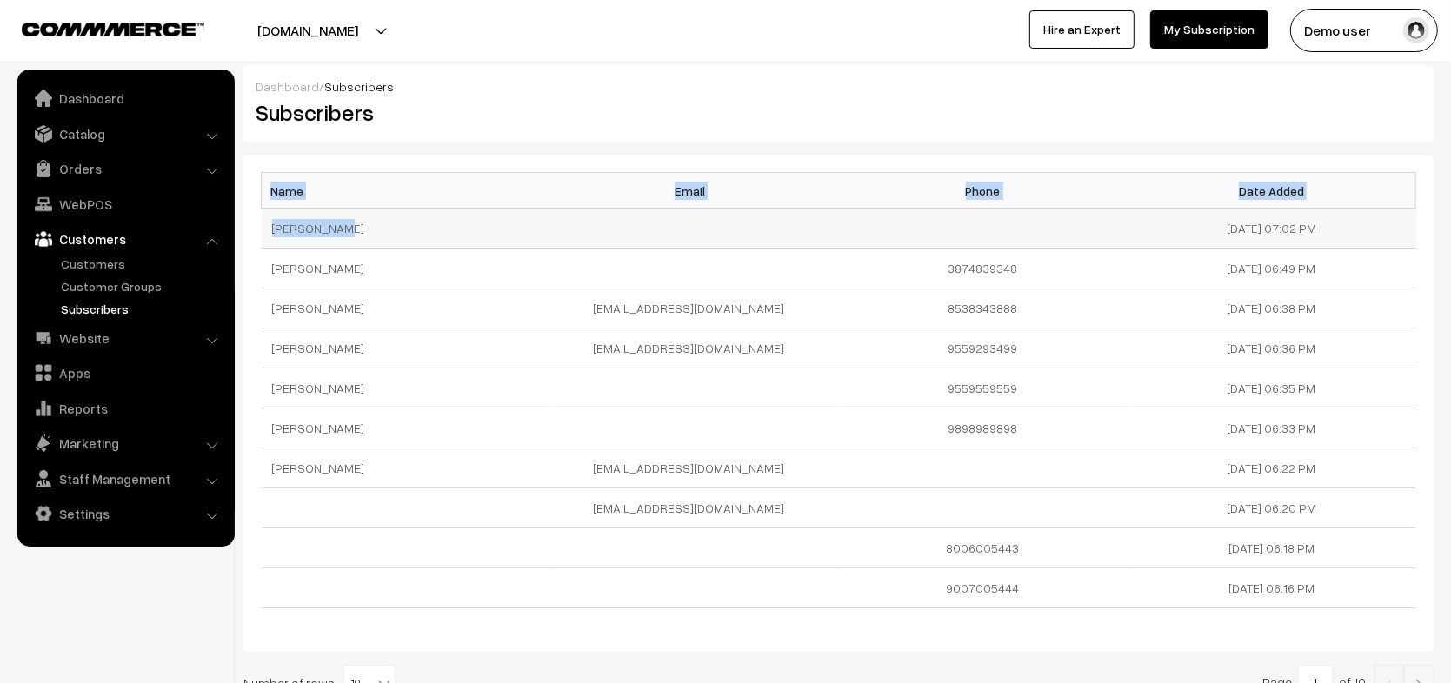
click at [343, 233] on td "[PERSON_NAME]" at bounding box center [406, 229] width 289 height 40
copy tr "[PERSON_NAME]"
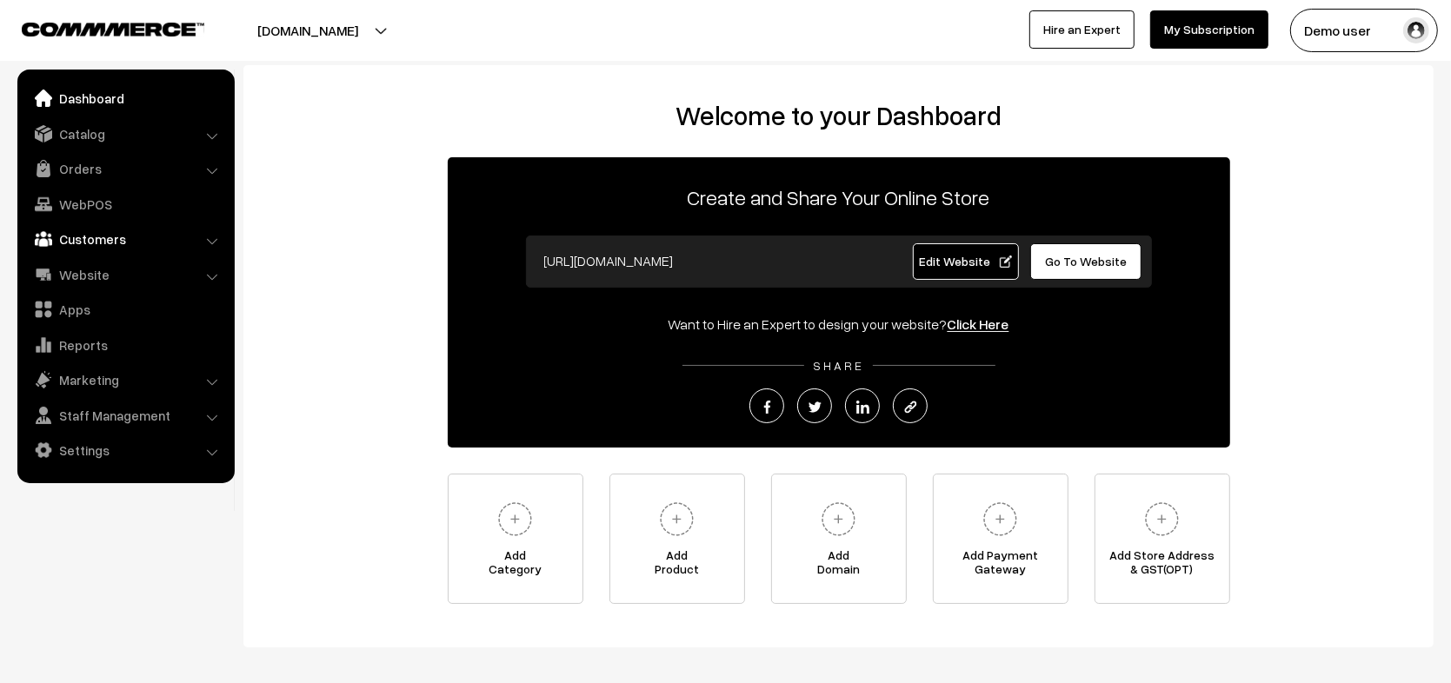
click at [119, 245] on link "Customers" at bounding box center [125, 238] width 207 height 31
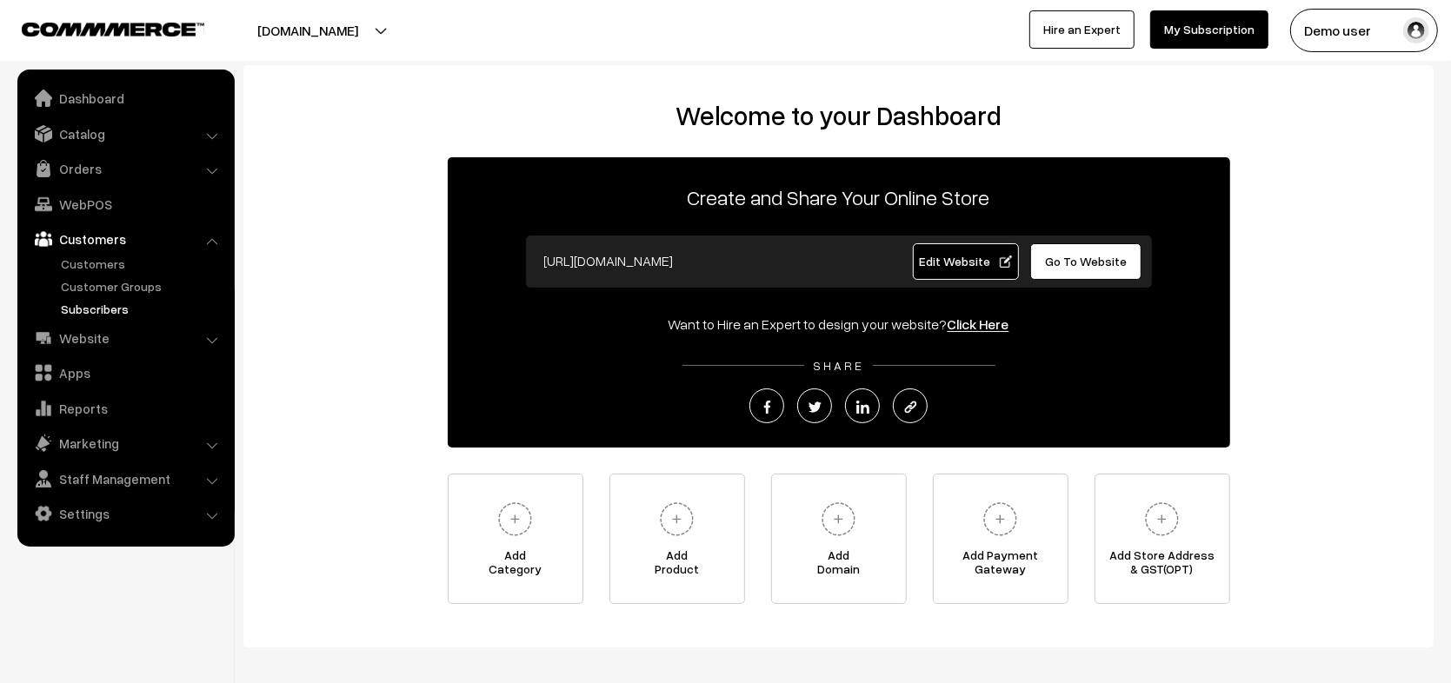
click at [106, 308] on link "Subscribers" at bounding box center [143, 309] width 172 height 18
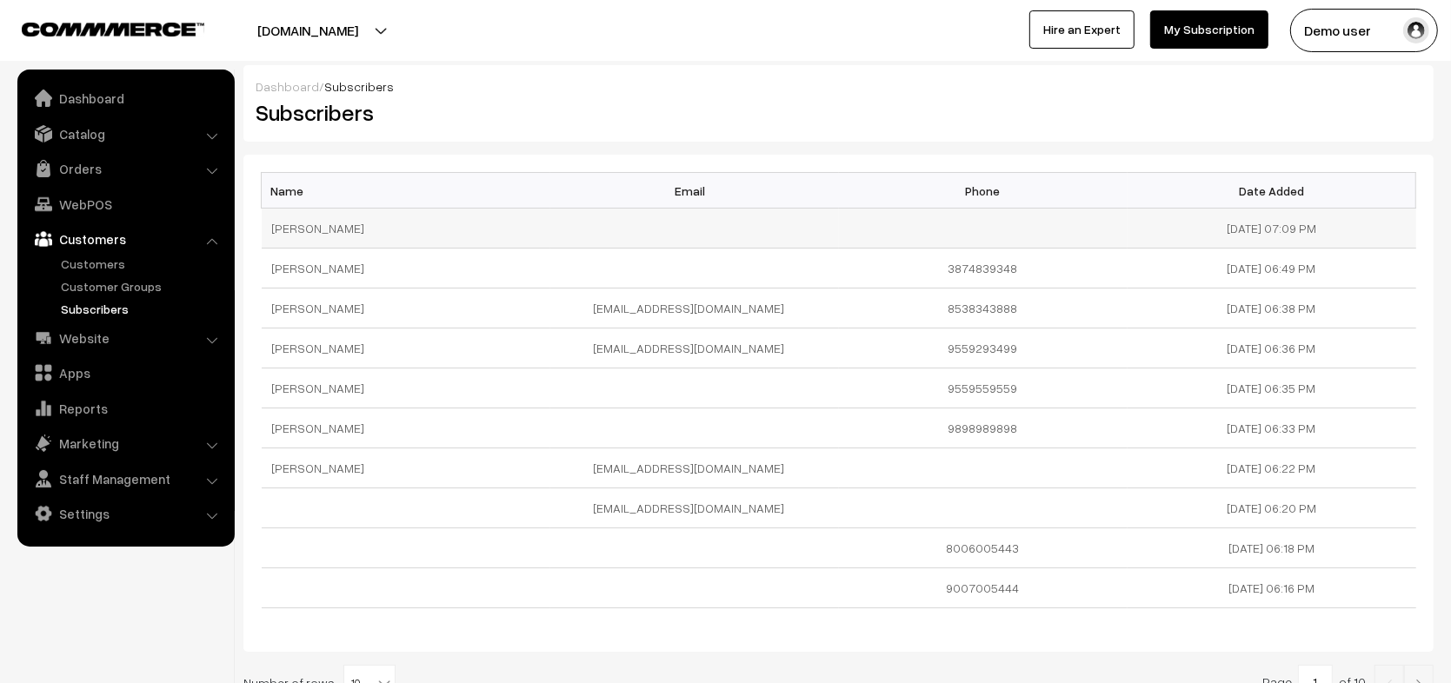
drag, startPoint x: 1173, startPoint y: 220, endPoint x: 1327, endPoint y: 218, distance: 153.9
click at [1321, 218] on td "[DATE] 07:09 PM" at bounding box center [1272, 229] width 289 height 40
click at [1328, 218] on td "[DATE] 07:09 PM" at bounding box center [1272, 229] width 289 height 40
